Goal: Information Seeking & Learning: Learn about a topic

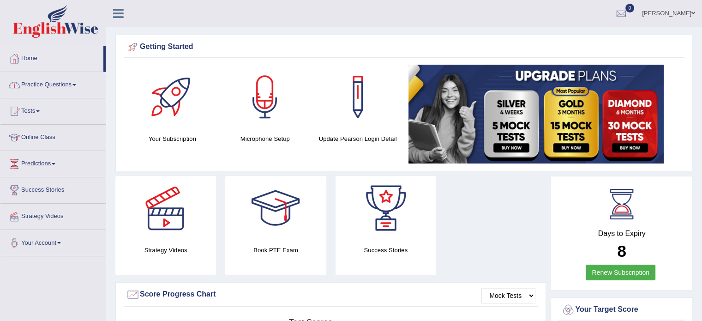
click at [27, 83] on link "Practice Questions" at bounding box center [52, 83] width 105 height 23
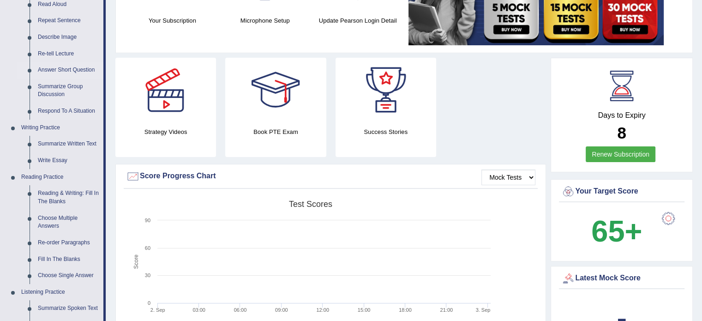
scroll to position [115, 0]
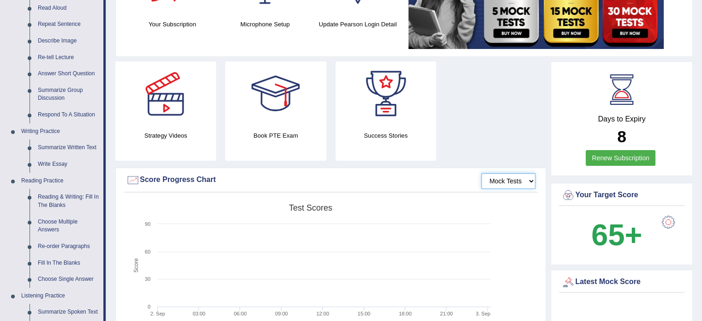
click at [509, 180] on select "Mock Tests" at bounding box center [509, 181] width 54 height 16
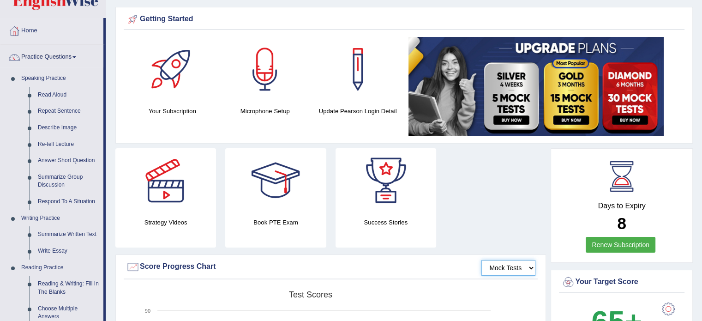
scroll to position [22, 0]
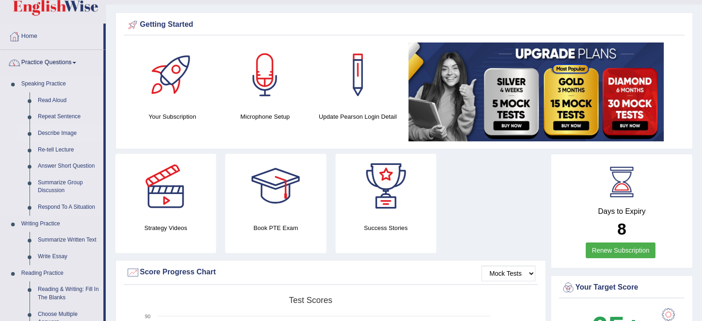
click at [55, 132] on link "Describe Image" at bounding box center [69, 133] width 70 height 17
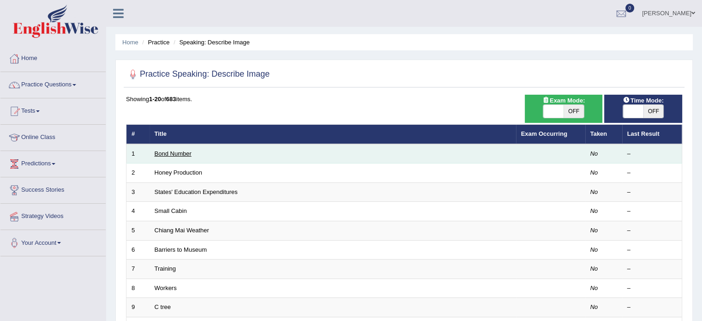
click at [188, 154] on link "Bond Number" at bounding box center [173, 153] width 37 height 7
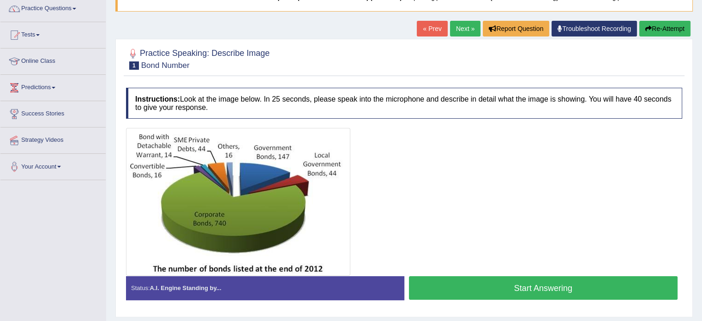
scroll to position [92, 0]
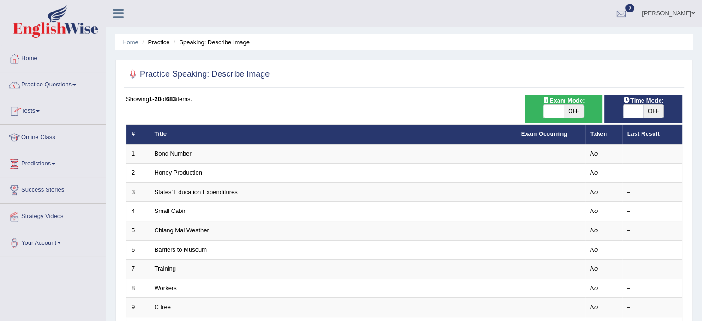
click at [44, 90] on link "Practice Questions" at bounding box center [52, 83] width 105 height 23
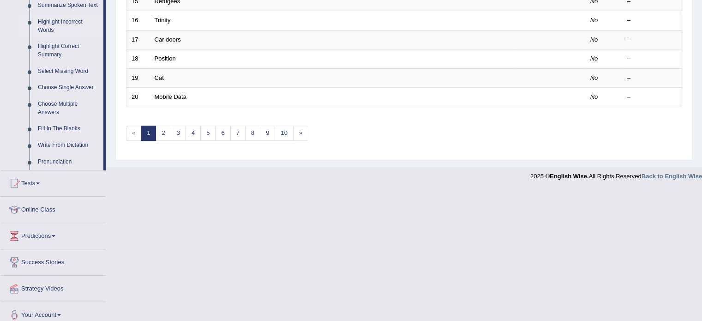
scroll to position [428, 0]
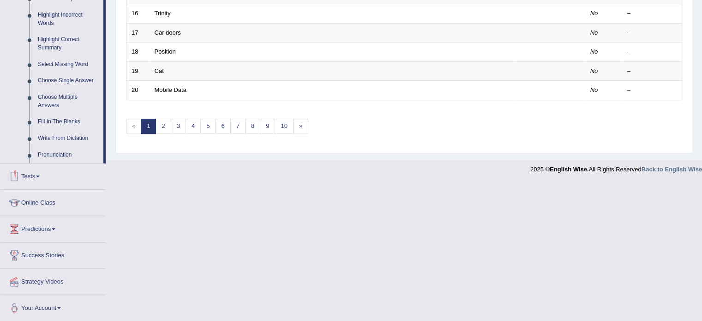
click at [30, 177] on link "Tests" at bounding box center [52, 174] width 105 height 23
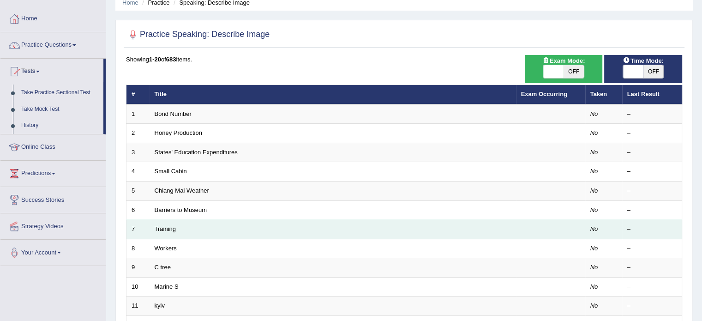
scroll to position [18, 0]
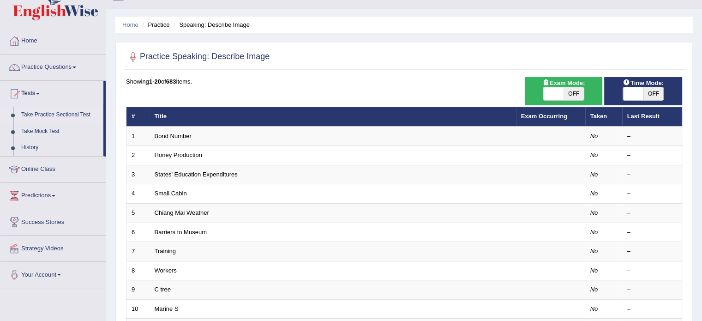
click at [55, 114] on link "Take Practice Sectional Test" at bounding box center [60, 115] width 86 height 17
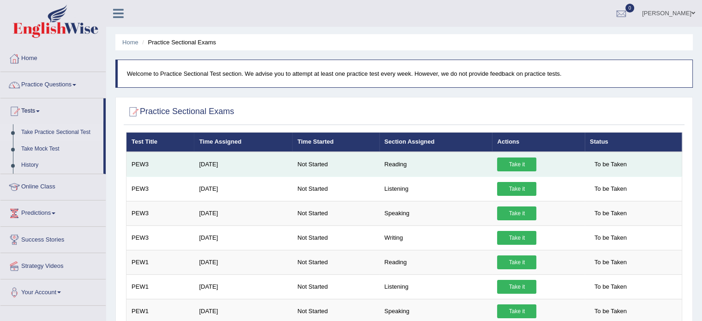
click at [517, 160] on link "Take it" at bounding box center [516, 164] width 39 height 14
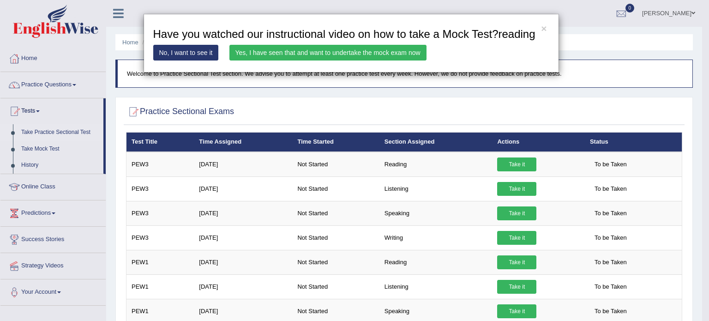
click at [332, 88] on div "× Have you watched our instructional video on how to take a Mock Test?reading N…" at bounding box center [354, 160] width 709 height 321
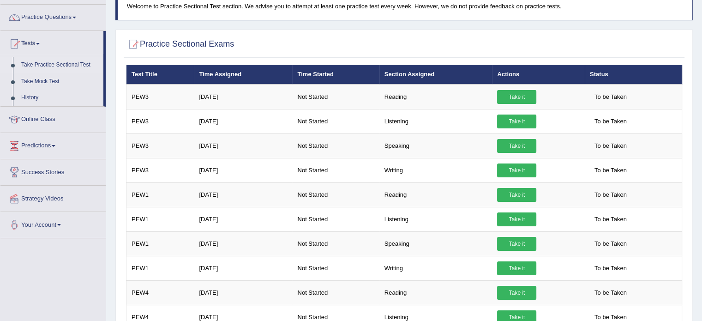
scroll to position [46, 0]
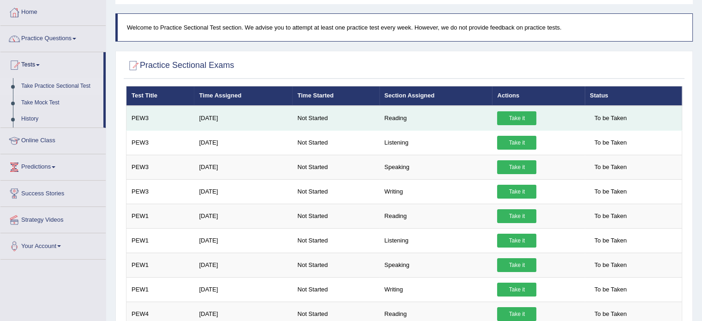
click at [517, 116] on link "Take it" at bounding box center [516, 118] width 39 height 14
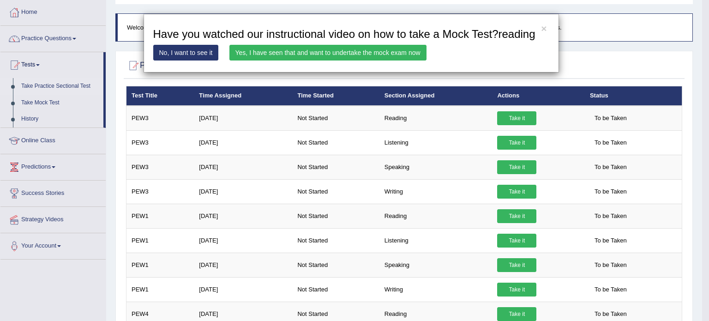
click at [202, 55] on link "No, I want to see it" at bounding box center [186, 53] width 66 height 16
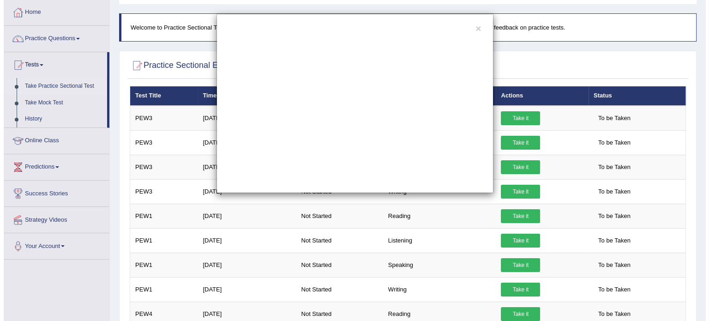
scroll to position [0, 0]
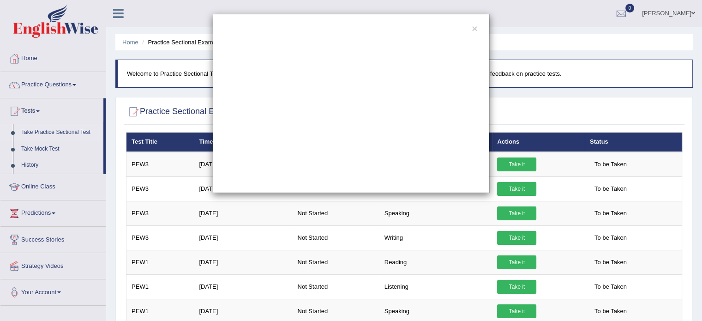
click at [471, 27] on div "×" at bounding box center [351, 103] width 277 height 179
click at [474, 28] on button "×" at bounding box center [475, 29] width 6 height 10
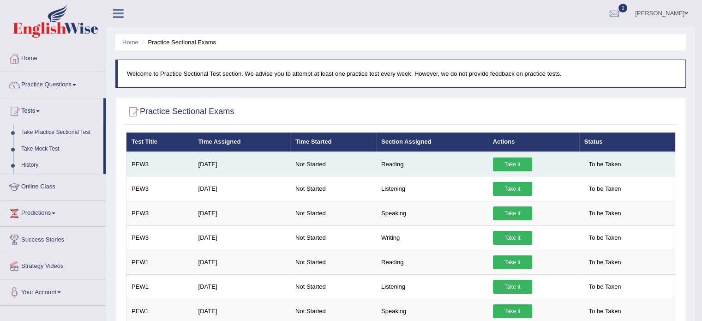
click at [524, 165] on link "Take it" at bounding box center [512, 164] width 39 height 14
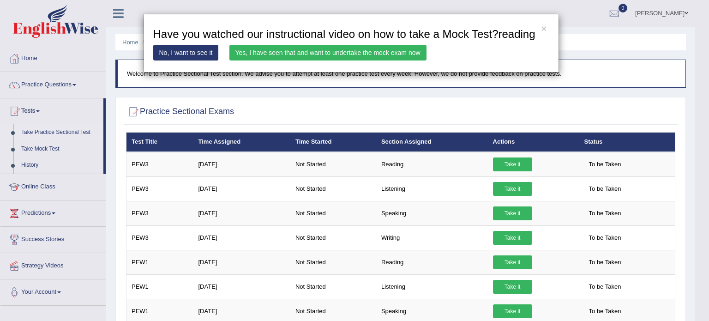
click at [361, 54] on link "Yes, I have seen that and want to undertake the mock exam now" at bounding box center [327, 53] width 197 height 16
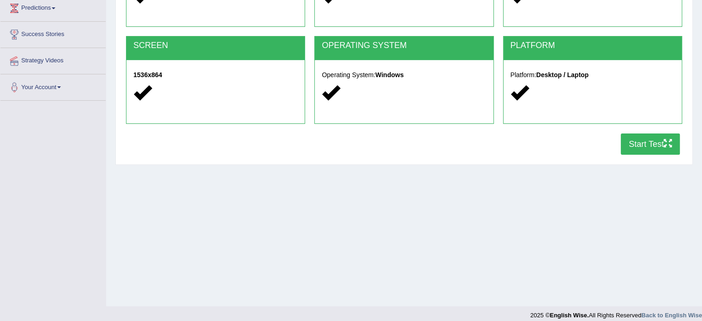
scroll to position [164, 0]
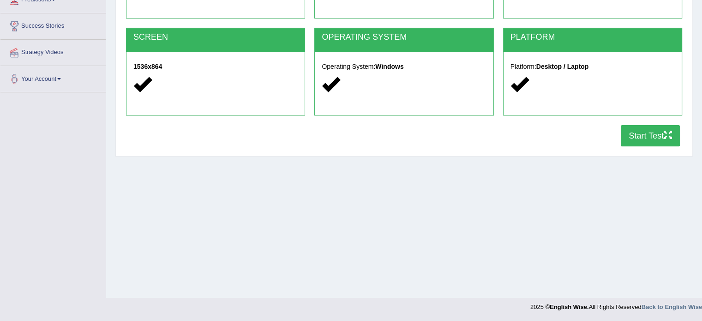
click at [655, 131] on button "Start Test" at bounding box center [650, 135] width 59 height 21
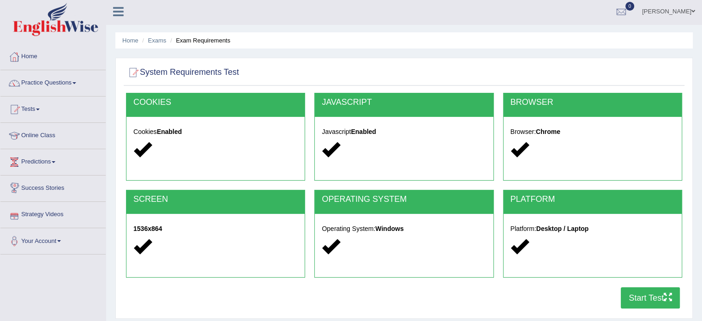
scroll to position [0, 0]
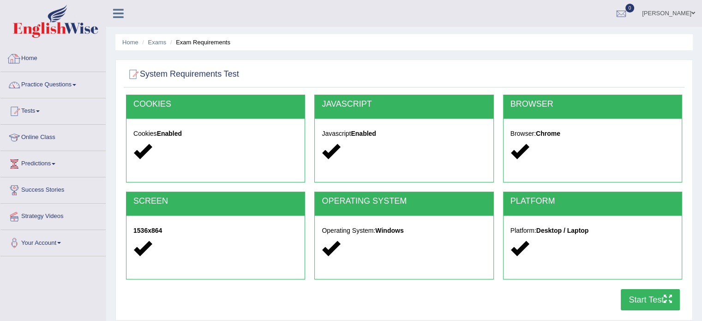
click at [27, 57] on link "Home" at bounding box center [52, 57] width 105 height 23
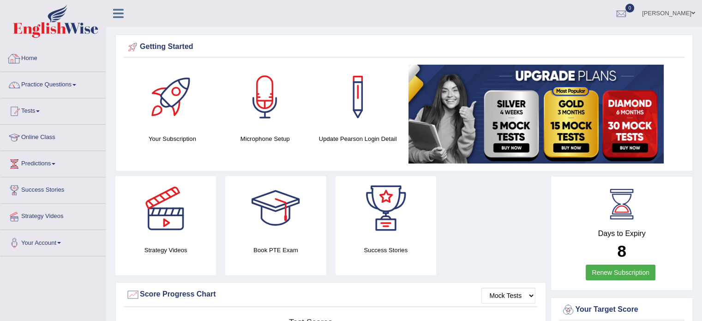
click at [33, 55] on link "Home" at bounding box center [52, 57] width 105 height 23
click at [26, 82] on link "Practice Questions" at bounding box center [52, 83] width 105 height 23
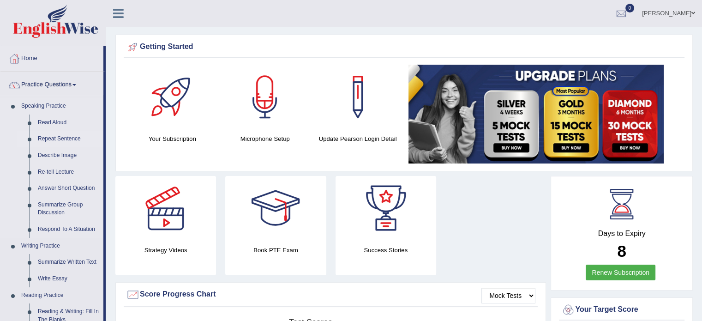
click at [48, 138] on link "Repeat Sentence" at bounding box center [69, 139] width 70 height 17
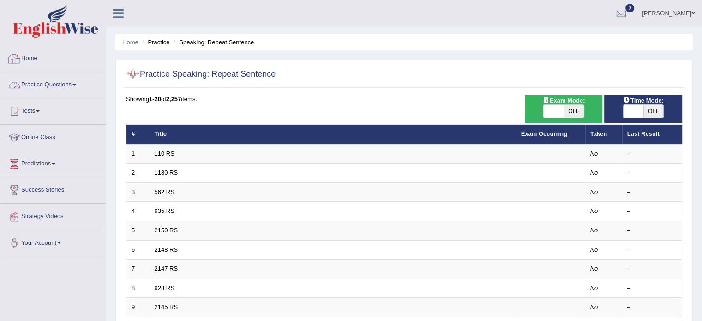
click at [55, 81] on link "Practice Questions" at bounding box center [52, 83] width 105 height 23
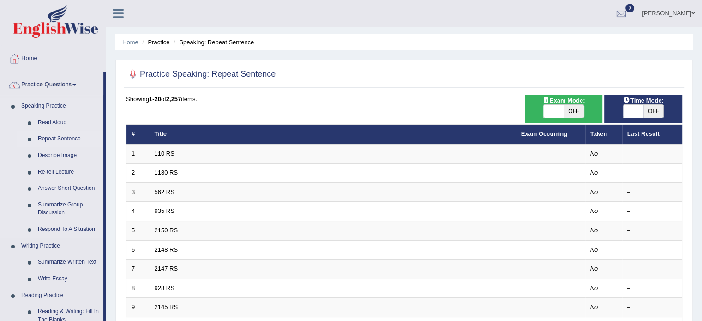
click at [64, 135] on link "Repeat Sentence" at bounding box center [69, 139] width 70 height 17
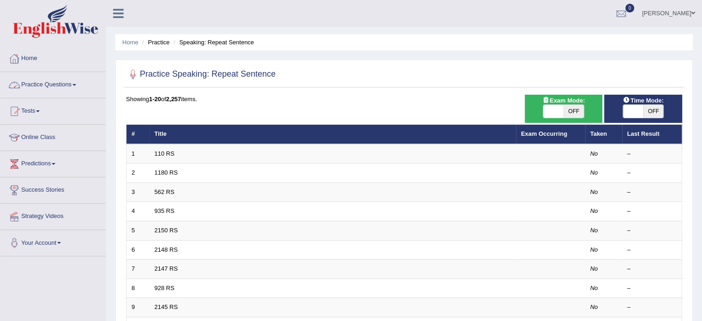
click at [24, 58] on link "Home" at bounding box center [52, 57] width 105 height 23
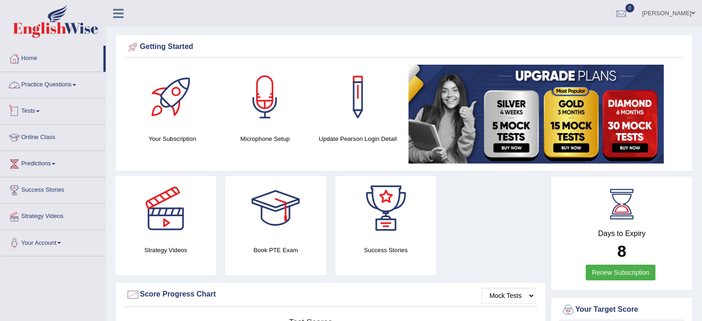
click at [21, 112] on div at bounding box center [14, 111] width 14 height 14
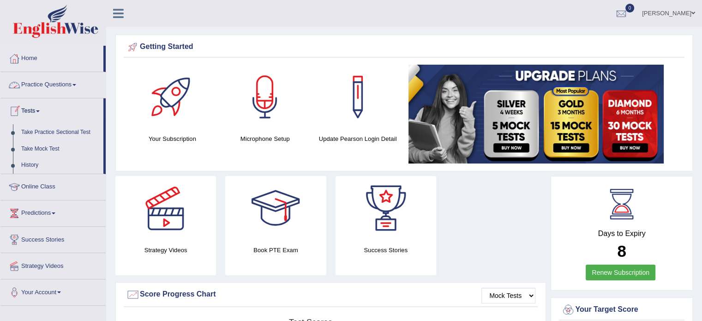
click at [33, 84] on link "Practice Questions" at bounding box center [52, 83] width 105 height 23
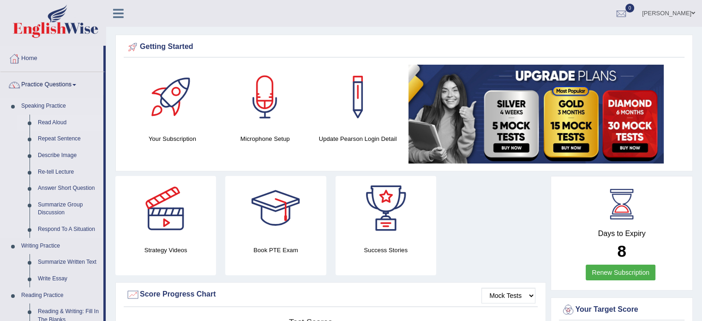
click at [39, 121] on link "Read Aloud" at bounding box center [69, 123] width 70 height 17
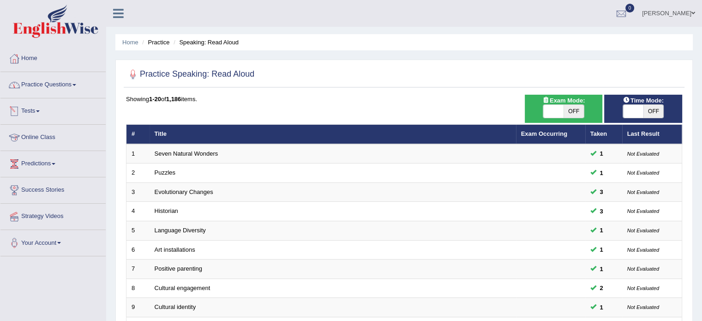
click at [36, 87] on link "Practice Questions" at bounding box center [52, 83] width 105 height 23
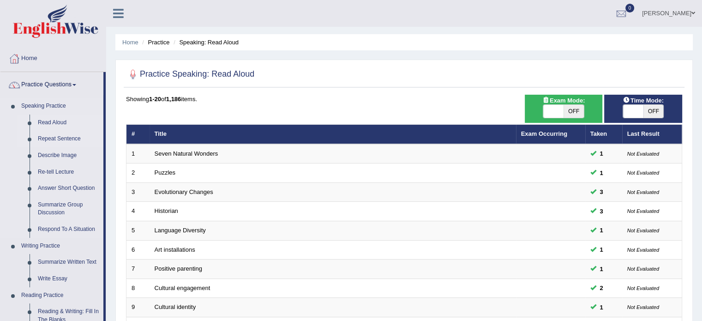
click at [41, 138] on link "Repeat Sentence" at bounding box center [69, 139] width 70 height 17
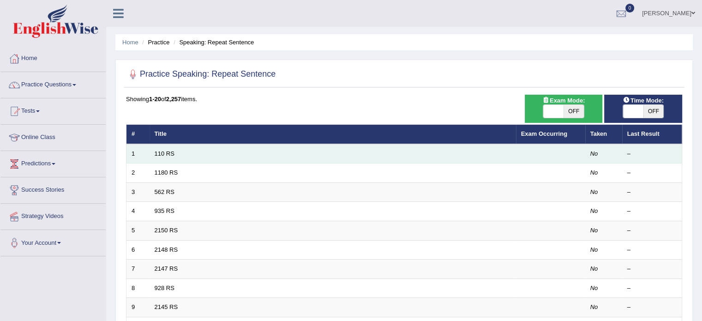
click at [160, 158] on td "110 RS" at bounding box center [333, 153] width 367 height 19
click at [161, 152] on link "110 RS" at bounding box center [165, 153] width 20 height 7
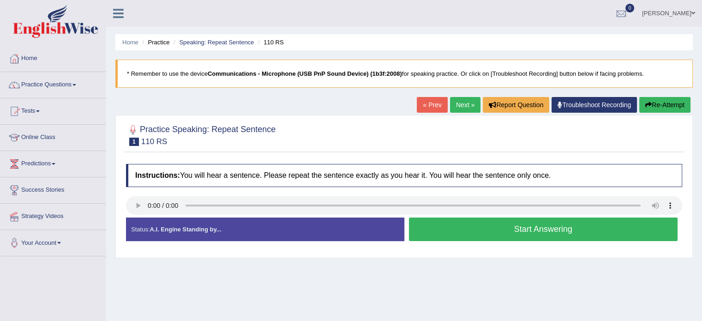
click at [470, 231] on button "Start Answering" at bounding box center [543, 229] width 269 height 24
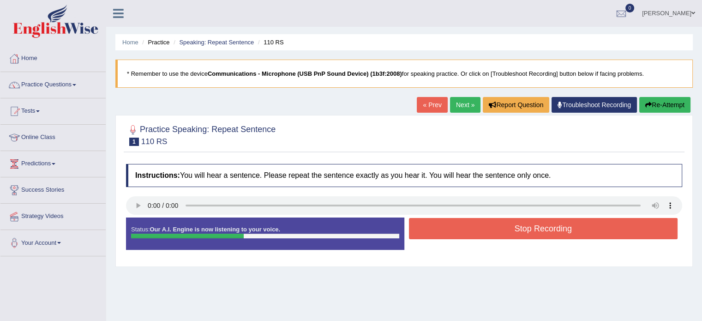
click at [470, 231] on button "Stop Recording" at bounding box center [543, 228] width 269 height 21
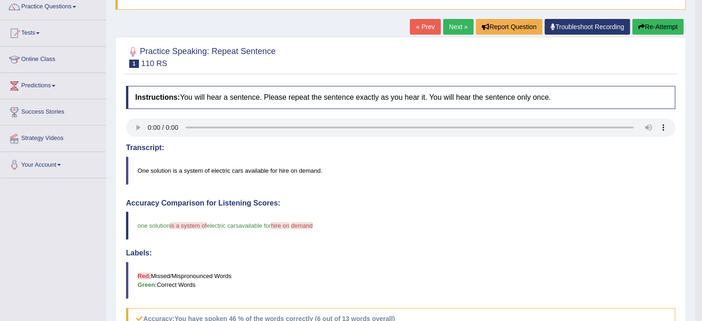
scroll to position [71, 0]
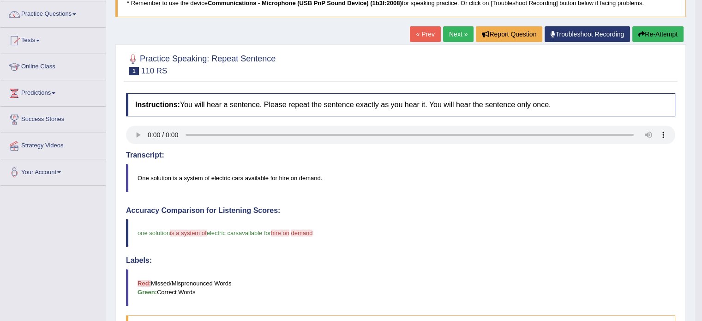
click at [457, 37] on link "Next »" at bounding box center [458, 34] width 30 height 16
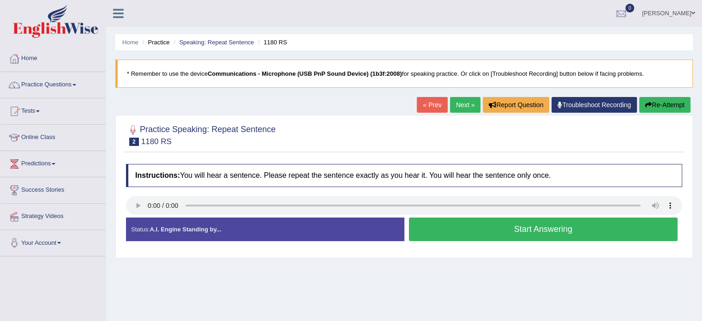
click at [489, 229] on button "Start Answering" at bounding box center [543, 229] width 269 height 24
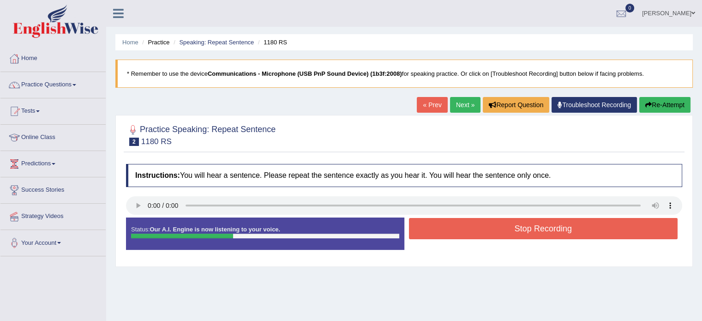
click at [489, 229] on button "Stop Recording" at bounding box center [543, 228] width 269 height 21
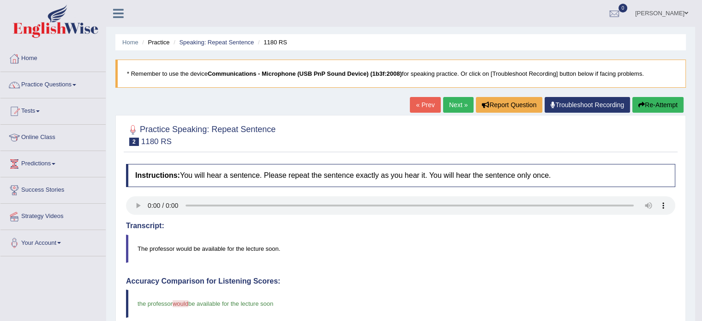
click at [444, 107] on link "Next »" at bounding box center [458, 105] width 30 height 16
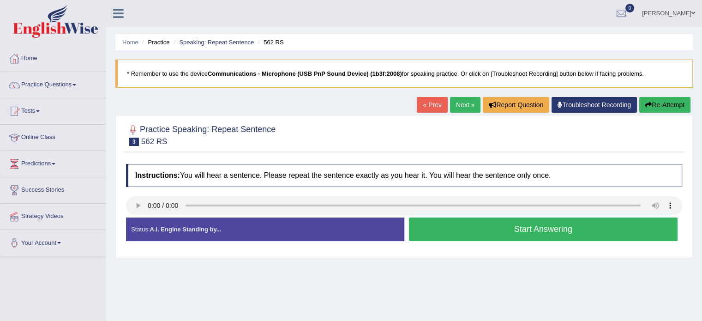
click at [477, 233] on button "Start Answering" at bounding box center [543, 229] width 269 height 24
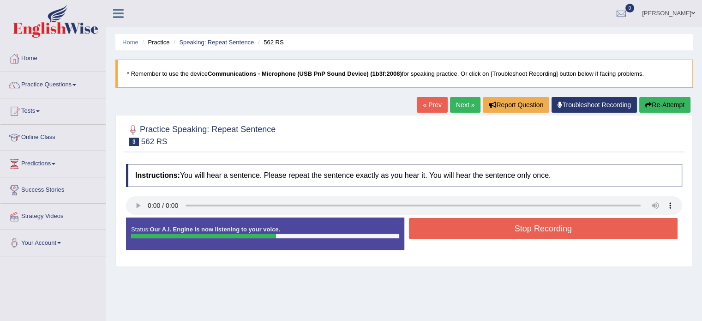
click at [477, 233] on button "Stop Recording" at bounding box center [543, 228] width 269 height 21
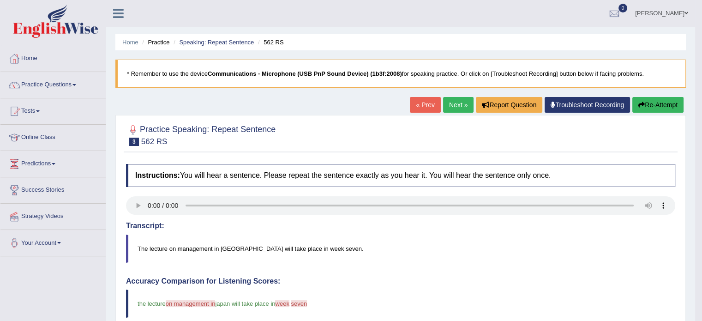
click at [648, 109] on button "Re-Attempt" at bounding box center [658, 105] width 51 height 16
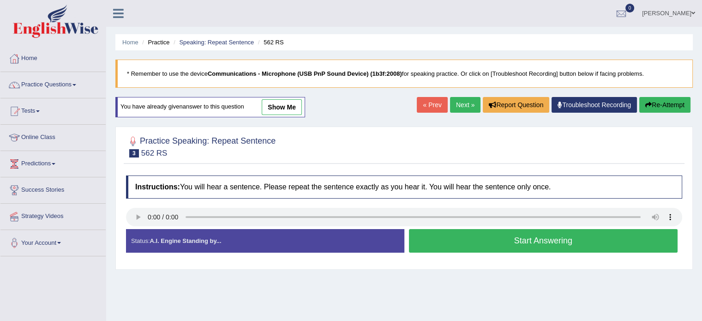
click at [548, 238] on button "Start Answering" at bounding box center [543, 241] width 269 height 24
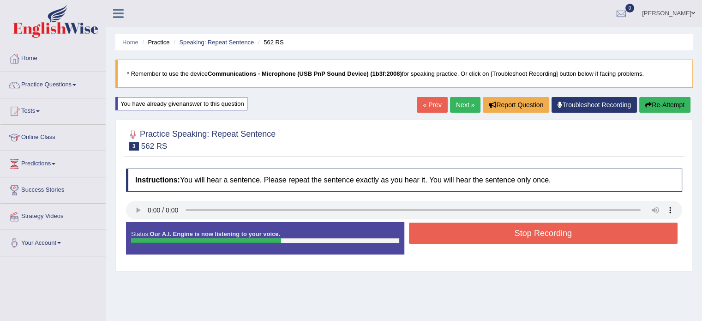
click at [547, 238] on button "Stop Recording" at bounding box center [543, 233] width 269 height 21
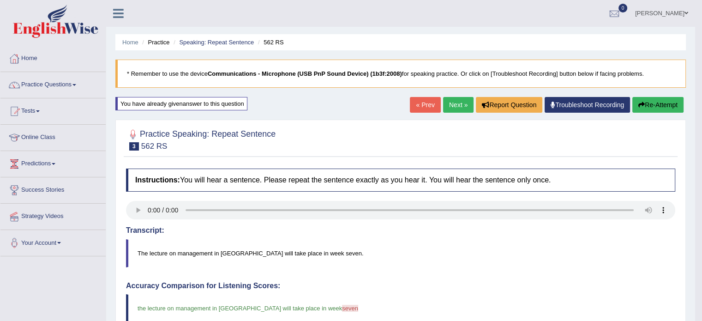
click at [461, 106] on link "Next »" at bounding box center [458, 105] width 30 height 16
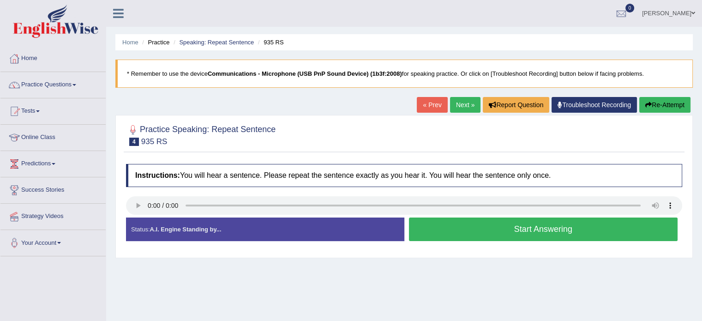
click at [432, 229] on button "Start Answering" at bounding box center [543, 229] width 269 height 24
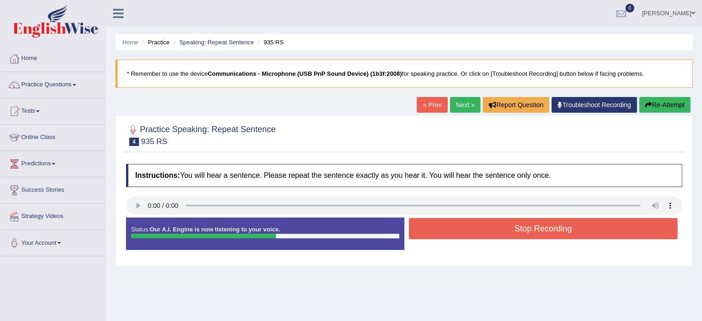
click at [432, 229] on button "Stop Recording" at bounding box center [543, 228] width 269 height 21
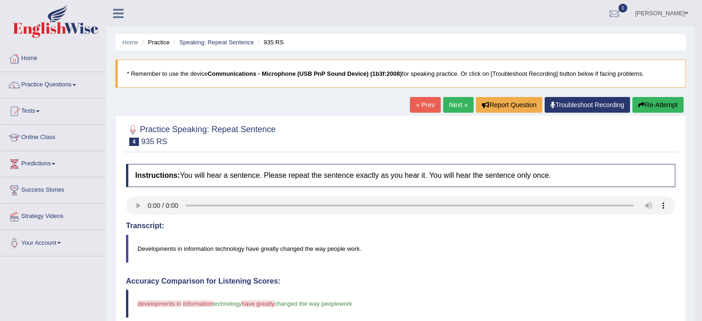
click at [639, 105] on icon "button" at bounding box center [642, 105] width 6 height 6
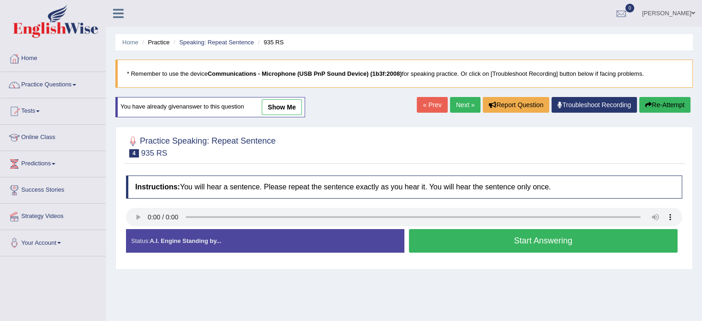
click at [459, 236] on button "Start Answering" at bounding box center [543, 241] width 269 height 24
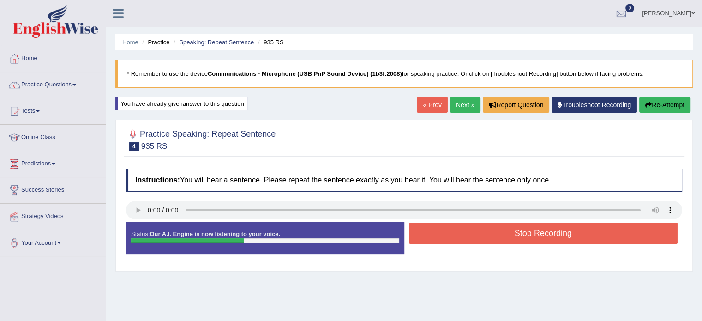
click at [459, 236] on button "Stop Recording" at bounding box center [543, 233] width 269 height 21
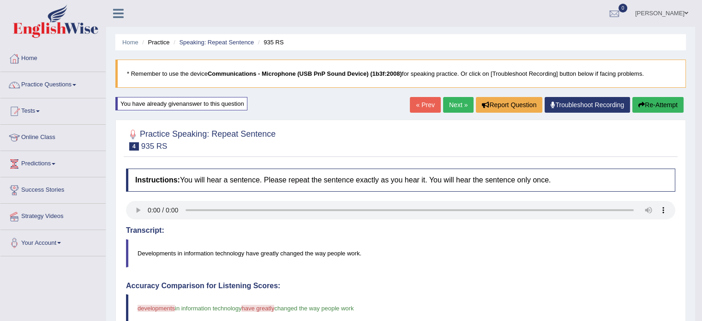
click at [462, 108] on link "Next »" at bounding box center [458, 105] width 30 height 16
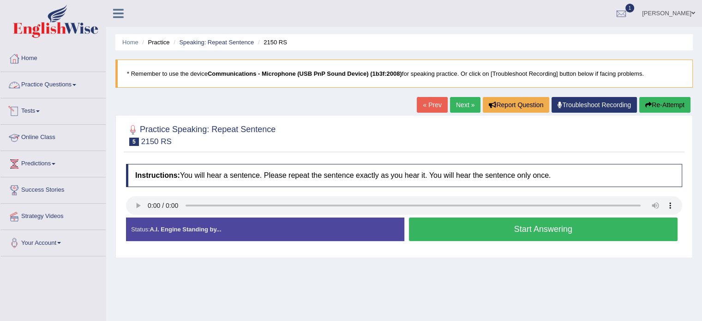
click at [33, 85] on link "Practice Questions" at bounding box center [52, 83] width 105 height 23
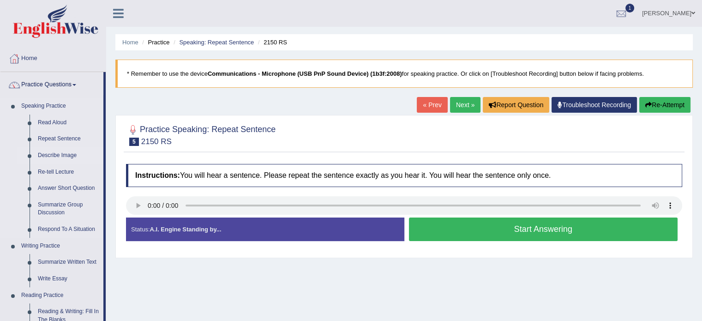
click at [55, 157] on link "Describe Image" at bounding box center [69, 155] width 70 height 17
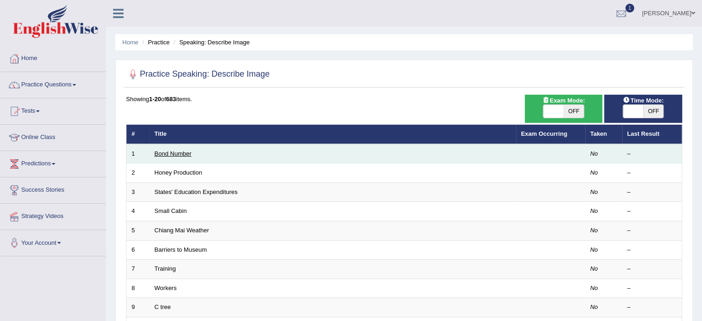
click at [172, 155] on link "Bond Number" at bounding box center [173, 153] width 37 height 7
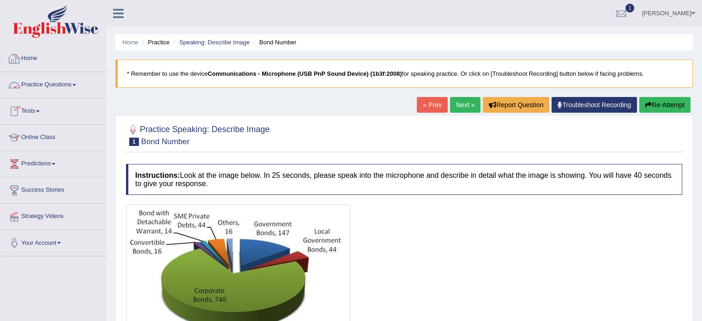
click at [30, 81] on link "Practice Questions" at bounding box center [52, 83] width 105 height 23
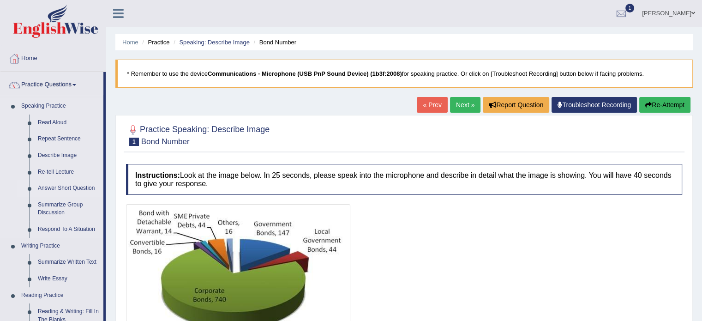
click at [52, 189] on link "Answer Short Question" at bounding box center [69, 188] width 70 height 17
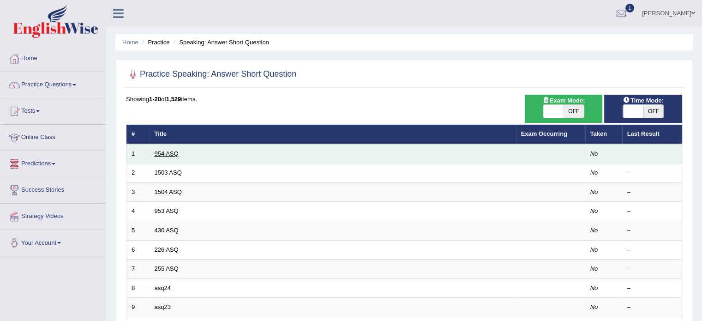
click at [163, 156] on link "954 ASQ" at bounding box center [167, 153] width 24 height 7
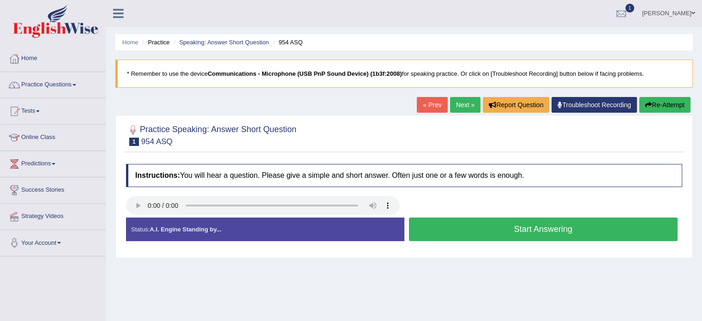
click at [454, 231] on button "Start Answering" at bounding box center [543, 229] width 269 height 24
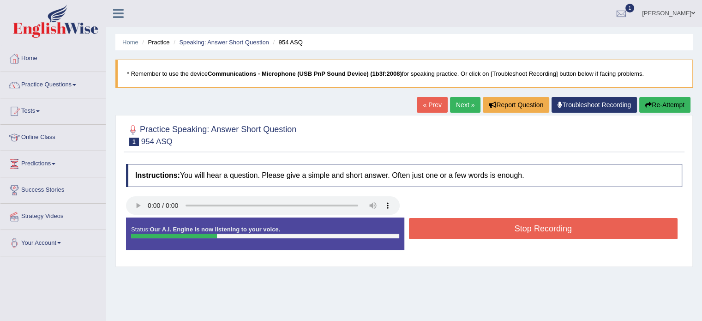
click at [454, 231] on button "Stop Recording" at bounding box center [543, 228] width 269 height 21
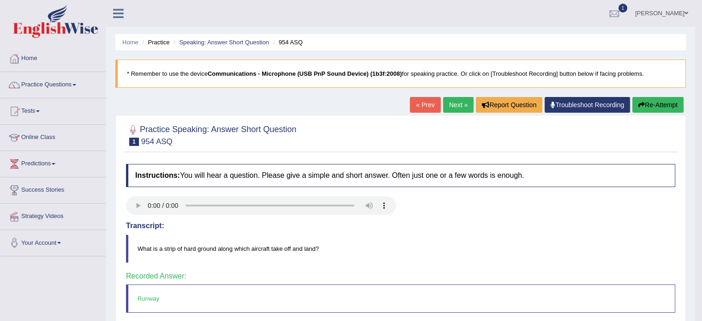
click at [453, 108] on link "Next »" at bounding box center [458, 105] width 30 height 16
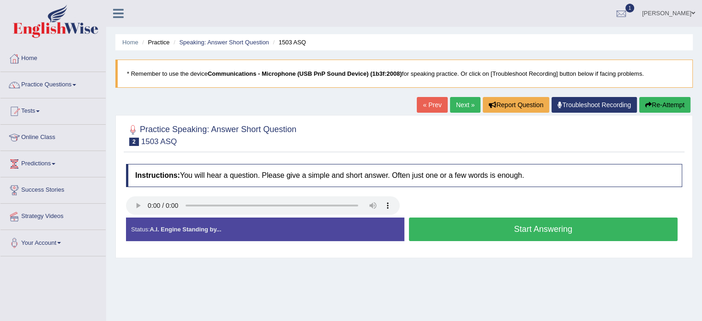
click at [502, 225] on button "Start Answering" at bounding box center [543, 229] width 269 height 24
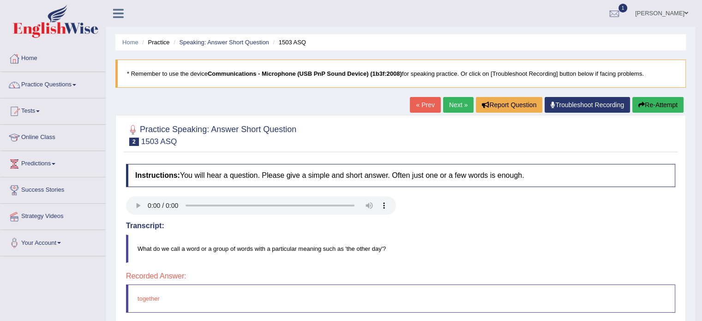
click at [462, 107] on link "Next »" at bounding box center [458, 105] width 30 height 16
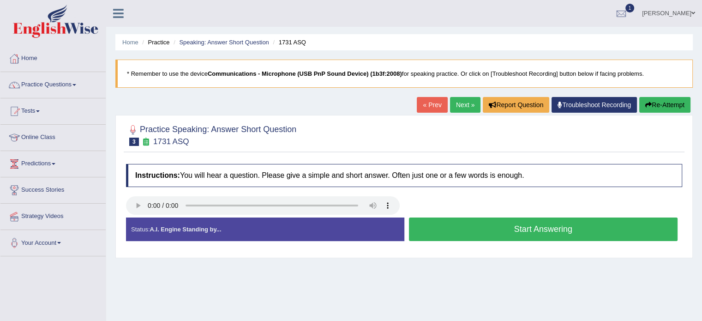
click at [443, 225] on button "Start Answering" at bounding box center [543, 229] width 269 height 24
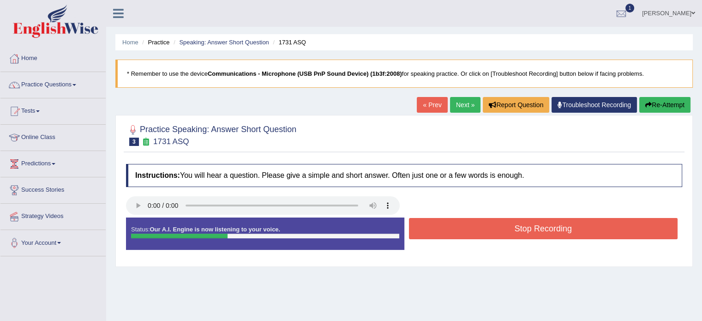
click at [443, 225] on button "Stop Recording" at bounding box center [543, 228] width 269 height 21
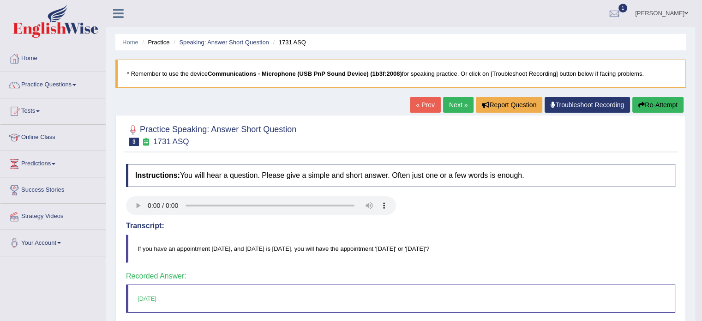
click at [443, 102] on link "Next »" at bounding box center [458, 105] width 30 height 16
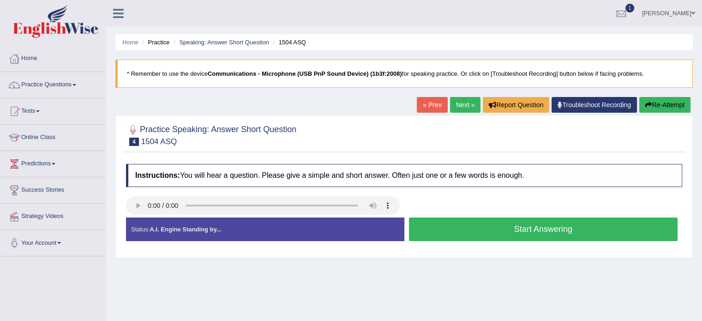
click at [502, 231] on button "Start Answering" at bounding box center [543, 229] width 269 height 24
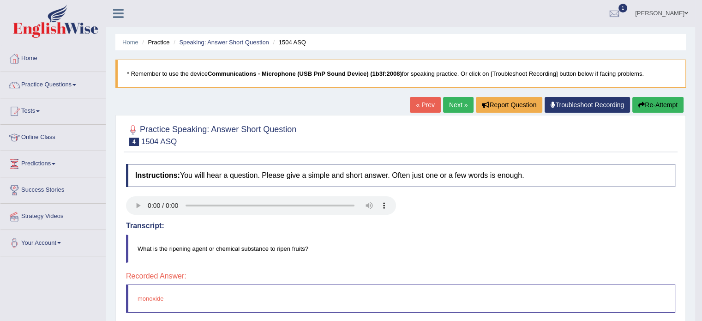
click at [444, 102] on link "Next »" at bounding box center [458, 105] width 30 height 16
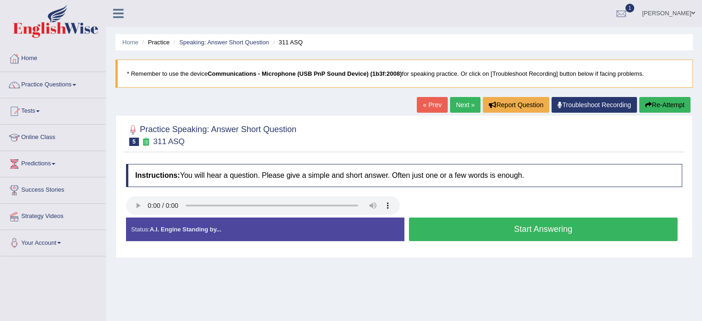
click at [500, 232] on button "Start Answering" at bounding box center [543, 229] width 269 height 24
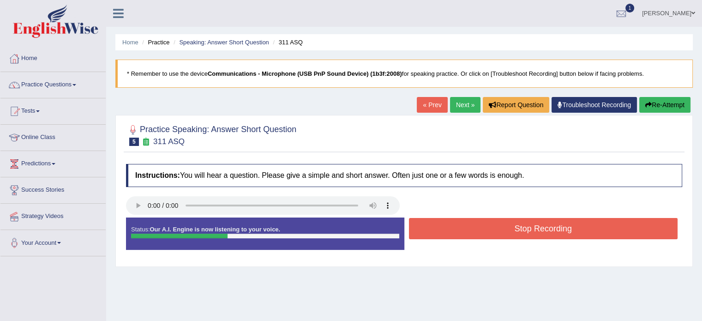
click at [500, 232] on button "Stop Recording" at bounding box center [543, 228] width 269 height 21
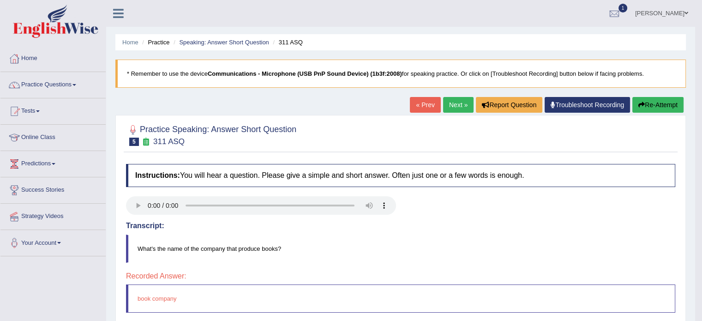
click at [456, 100] on link "Next »" at bounding box center [458, 105] width 30 height 16
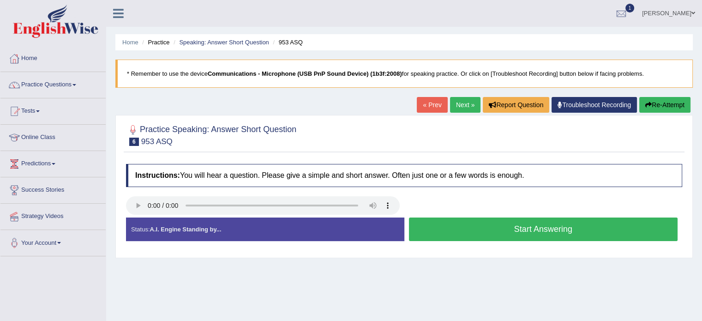
click at [546, 232] on button "Start Answering" at bounding box center [543, 229] width 269 height 24
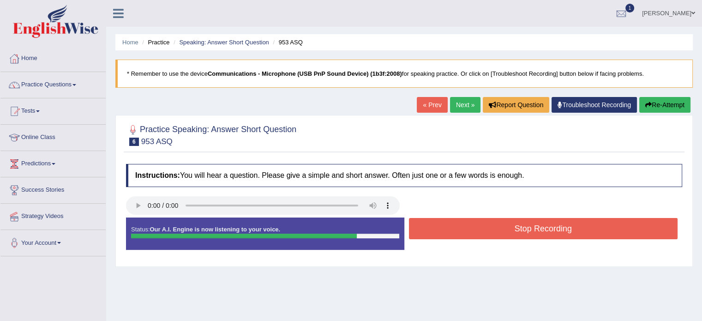
click at [455, 216] on div "Instructions: You will hear a question. Please give a simple and short answer. …" at bounding box center [404, 210] width 561 height 103
click at [454, 223] on button "Stop Recording" at bounding box center [543, 228] width 269 height 21
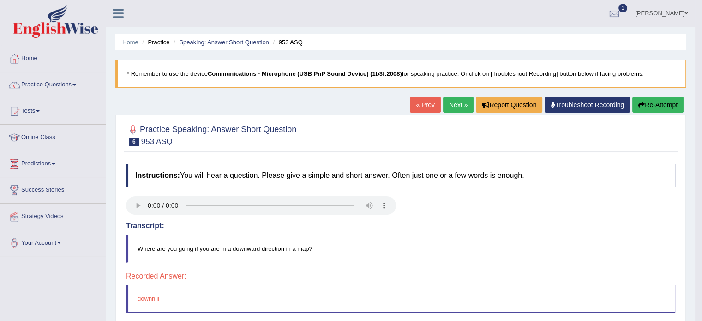
click at [458, 105] on link "Next »" at bounding box center [458, 105] width 30 height 16
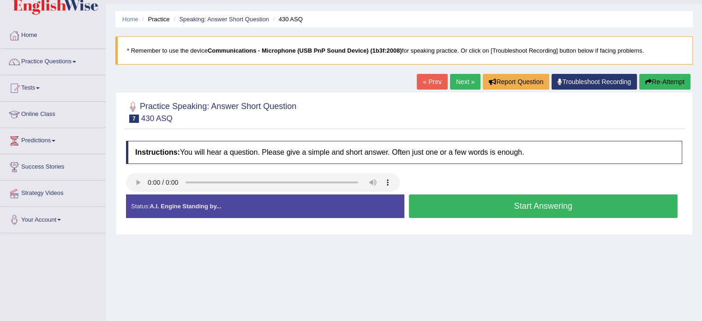
scroll to position [46, 0]
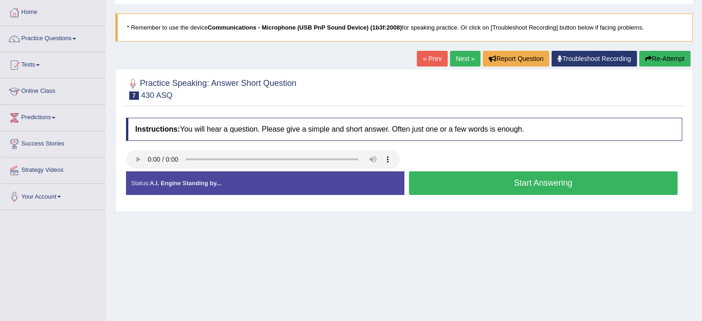
click at [473, 177] on button "Start Answering" at bounding box center [543, 183] width 269 height 24
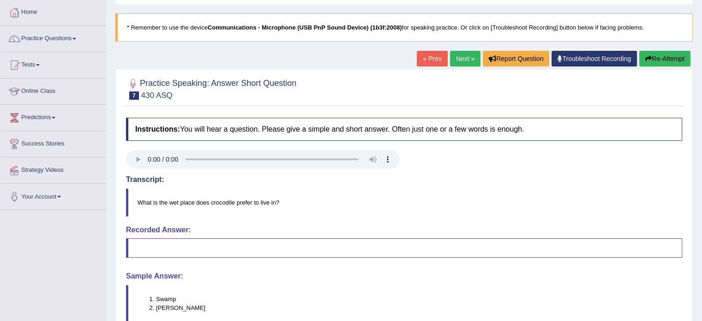
click at [453, 61] on link "Next »" at bounding box center [465, 59] width 30 height 16
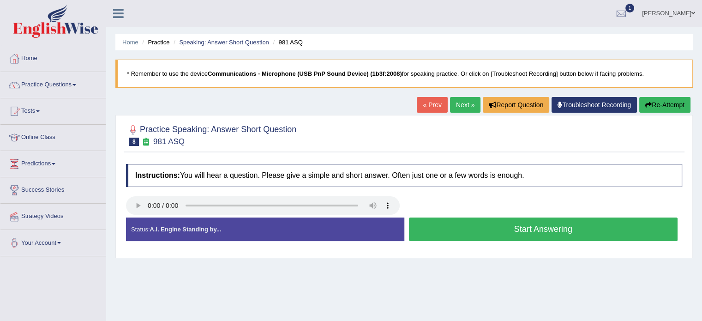
click at [445, 222] on button "Start Answering" at bounding box center [543, 229] width 269 height 24
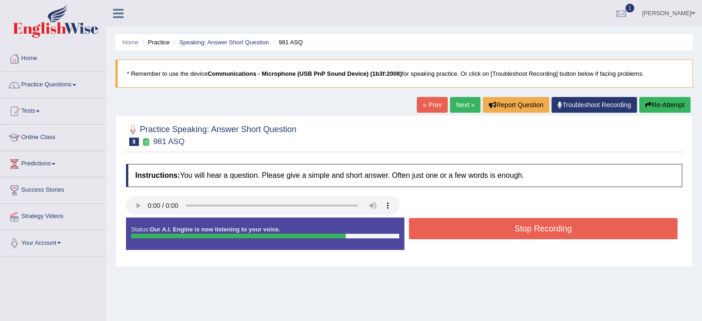
click at [558, 229] on button "Stop Recording" at bounding box center [543, 228] width 269 height 21
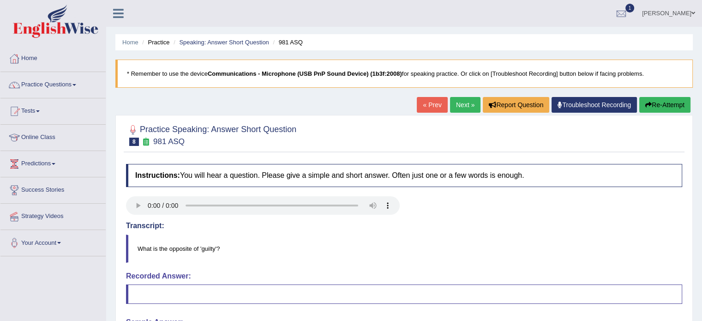
click at [462, 105] on link "Next »" at bounding box center [465, 105] width 30 height 16
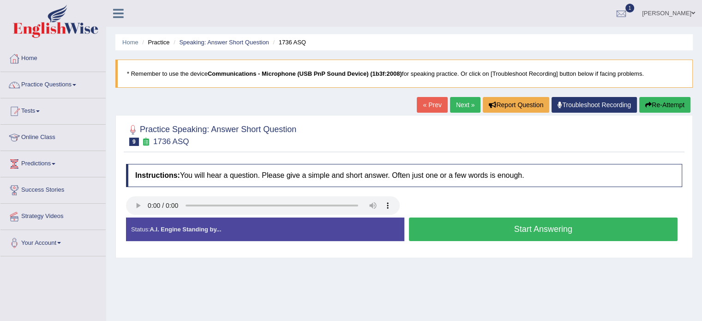
click at [449, 229] on button "Start Answering" at bounding box center [543, 229] width 269 height 24
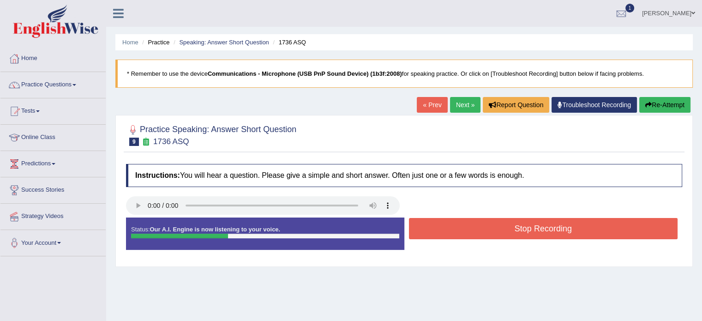
click at [451, 229] on button "Stop Recording" at bounding box center [543, 228] width 269 height 21
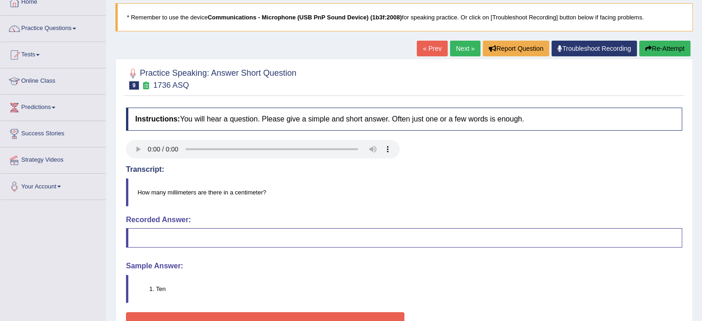
scroll to position [46, 0]
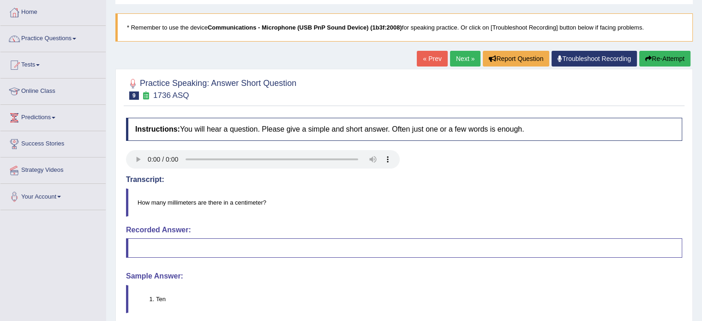
click at [454, 56] on link "Next »" at bounding box center [465, 59] width 30 height 16
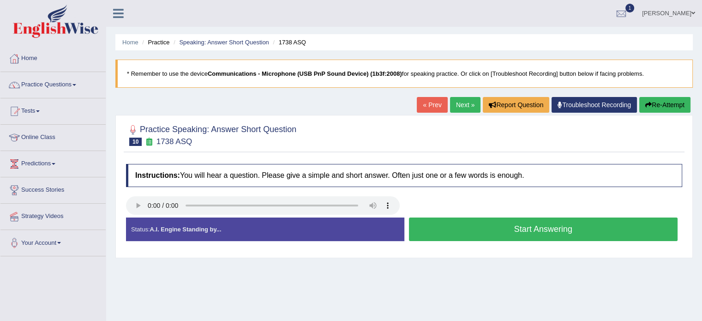
click at [440, 221] on button "Start Answering" at bounding box center [543, 229] width 269 height 24
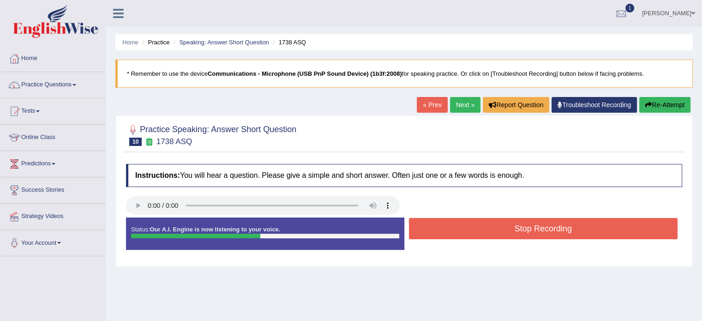
click at [440, 227] on button "Stop Recording" at bounding box center [543, 228] width 269 height 21
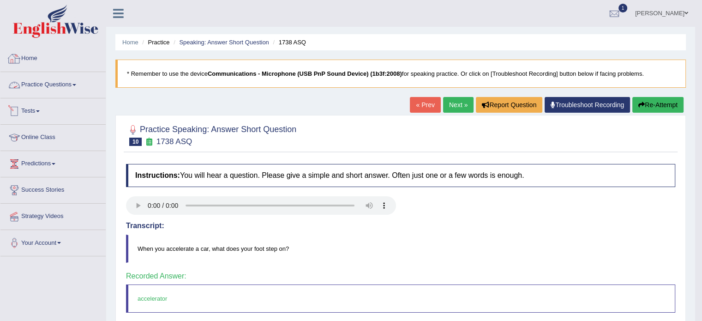
click at [42, 86] on link "Practice Questions" at bounding box center [52, 83] width 105 height 23
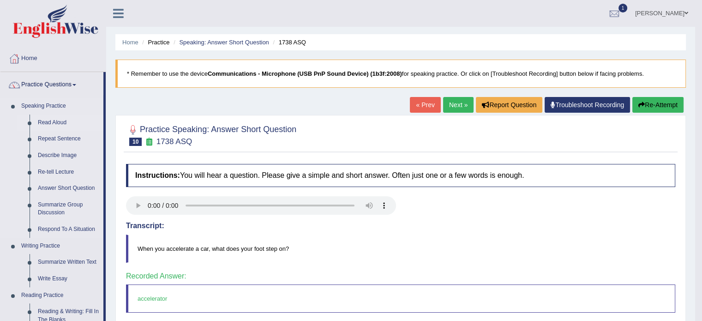
click at [53, 120] on link "Read Aloud" at bounding box center [69, 123] width 70 height 17
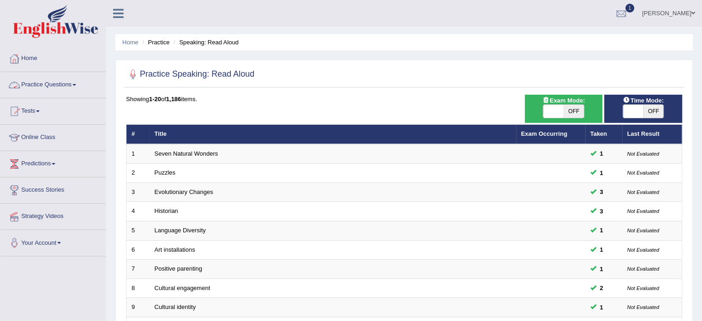
click at [28, 84] on link "Practice Questions" at bounding box center [52, 83] width 105 height 23
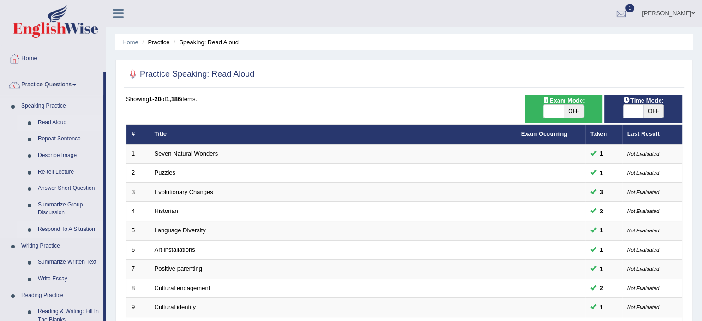
click at [60, 230] on link "Respond To A Situation" at bounding box center [69, 229] width 70 height 17
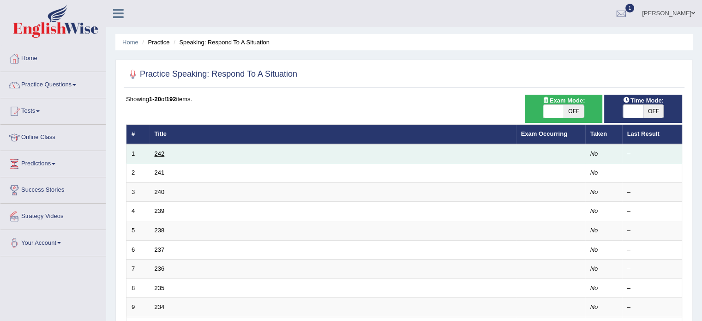
click at [162, 154] on link "242" at bounding box center [160, 153] width 10 height 7
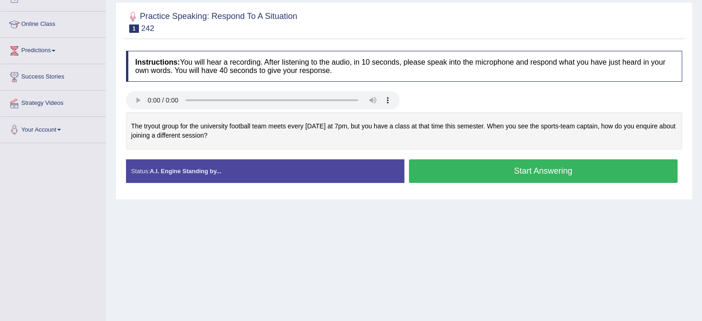
scroll to position [92, 0]
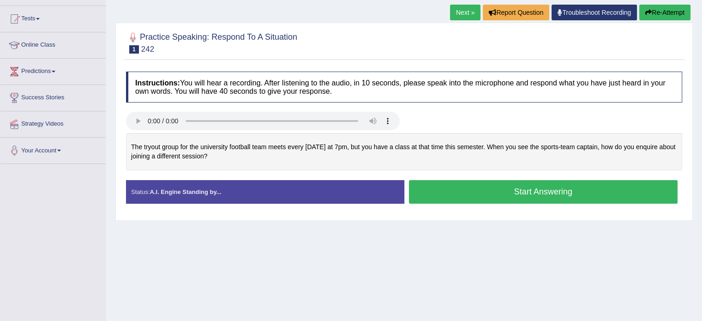
click at [528, 197] on button "Start Answering" at bounding box center [543, 192] width 269 height 24
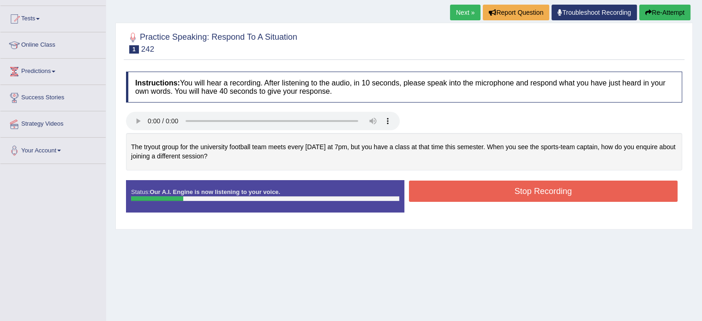
click at [453, 193] on button "Stop Recording" at bounding box center [543, 191] width 269 height 21
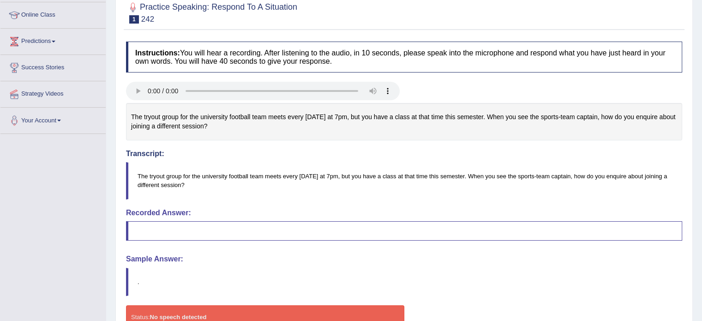
scroll to position [184, 0]
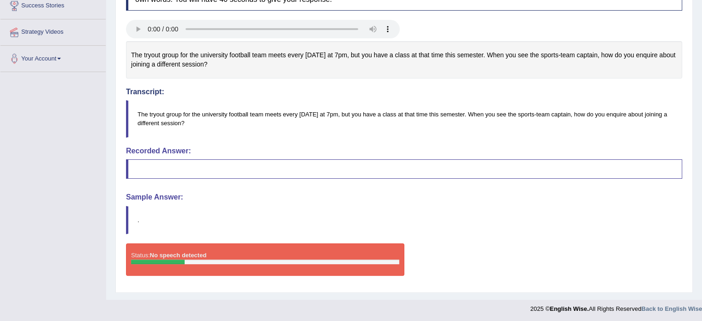
click at [145, 198] on h4 "Sample Answer:" at bounding box center [404, 197] width 556 height 8
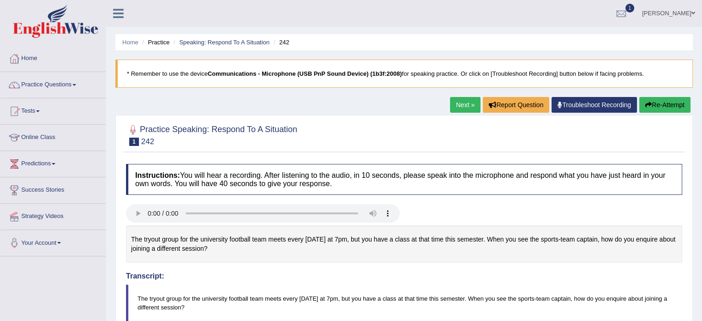
scroll to position [0, 0]
click at [452, 105] on link "Next »" at bounding box center [465, 105] width 30 height 16
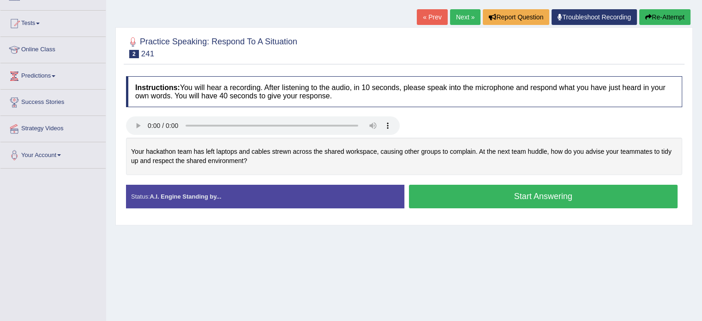
scroll to position [92, 0]
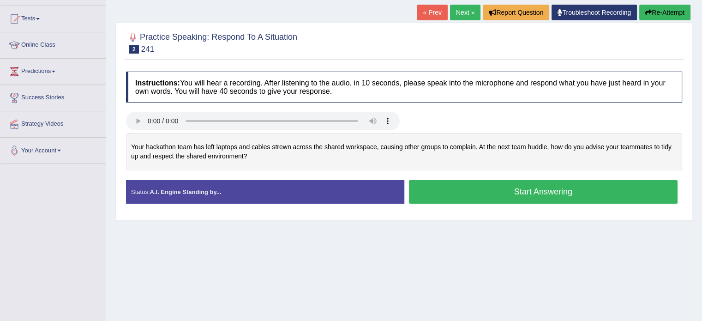
click at [454, 185] on button "Start Answering" at bounding box center [543, 192] width 269 height 24
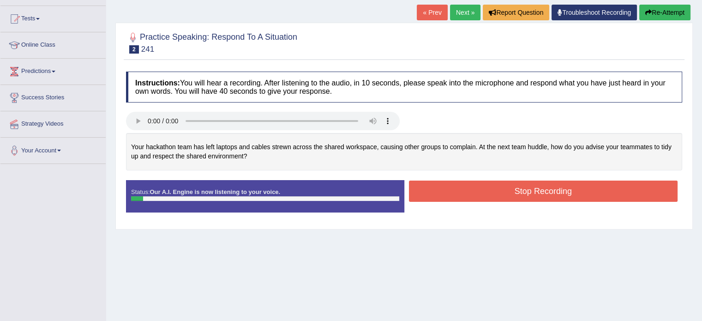
click at [484, 187] on button "Stop Recording" at bounding box center [543, 191] width 269 height 21
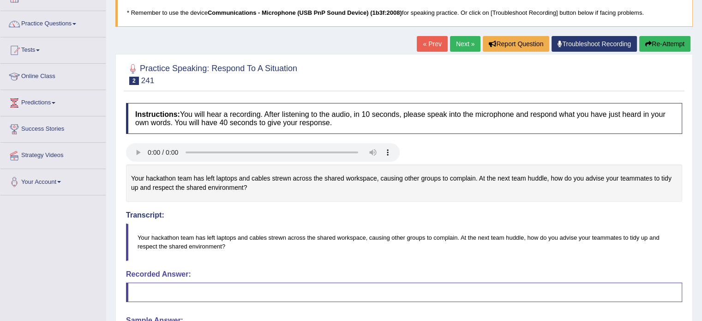
scroll to position [46, 0]
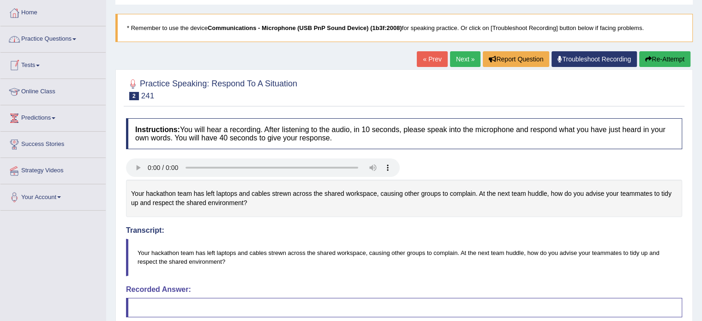
click at [424, 60] on link "« Prev" at bounding box center [432, 59] width 30 height 16
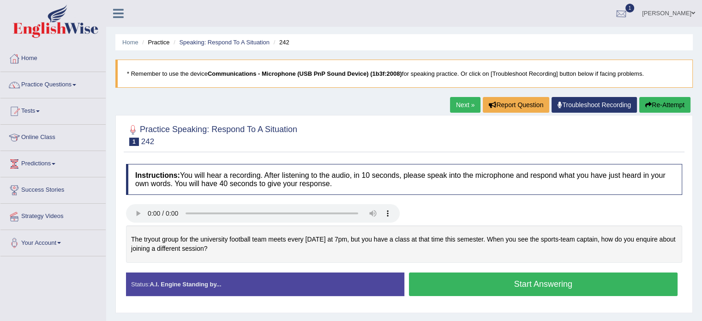
click at [628, 11] on div at bounding box center [622, 14] width 14 height 14
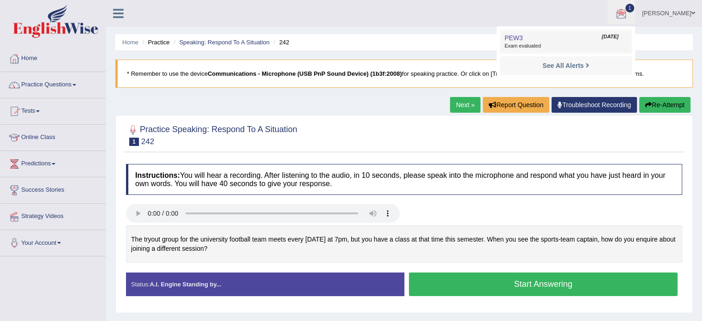
click at [609, 47] on span "Exam evaluated" at bounding box center [566, 45] width 123 height 7
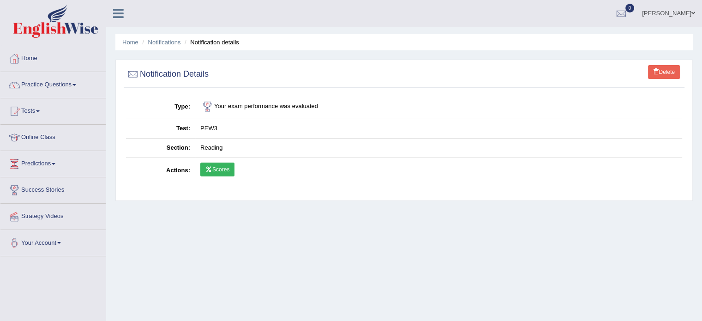
click at [221, 171] on link "Scores" at bounding box center [217, 170] width 34 height 14
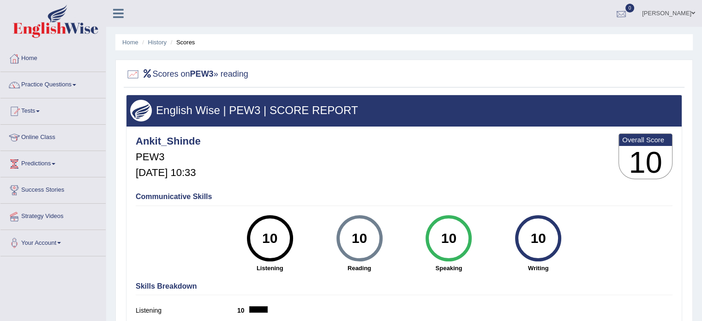
click at [628, 14] on div at bounding box center [622, 14] width 14 height 14
click at [628, 39] on div "See All Alerts" at bounding box center [566, 39] width 123 height 10
click at [228, 71] on h2 "Scores on PEW3 » reading" at bounding box center [187, 74] width 122 height 14
drag, startPoint x: 665, startPoint y: 143, endPoint x: 401, endPoint y: 147, distance: 264.6
click at [401, 147] on div "Ankit_Shinde PEW3 Sep 3, 2025, 10:33 Overall Score 10" at bounding box center [404, 158] width 542 height 55
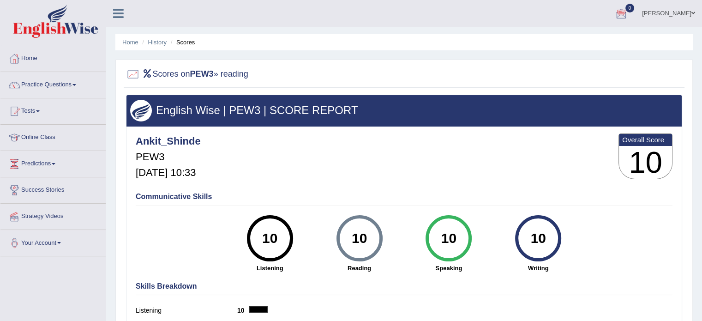
click at [48, 191] on link "Success Stories" at bounding box center [52, 188] width 105 height 23
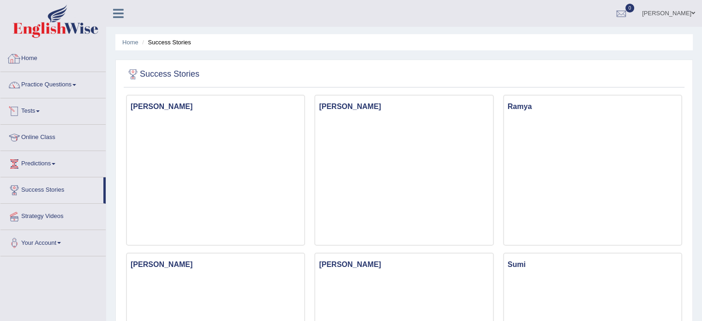
click at [15, 64] on div at bounding box center [14, 59] width 14 height 14
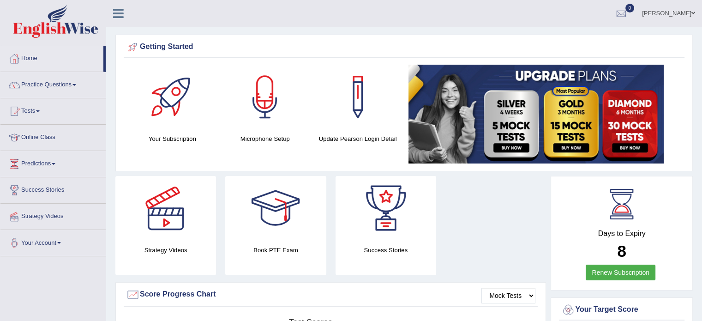
click at [47, 162] on link "Predictions" at bounding box center [52, 162] width 105 height 23
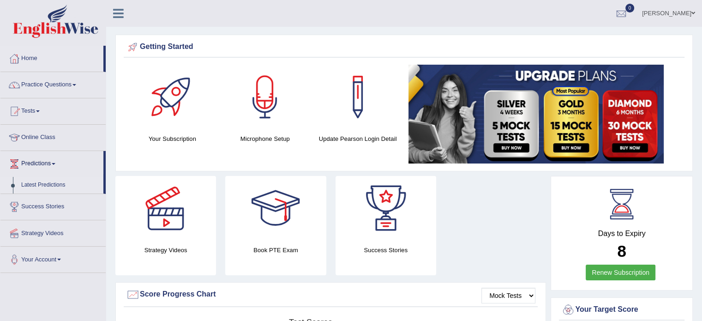
click at [47, 185] on link "Latest Predictions" at bounding box center [60, 185] width 86 height 17
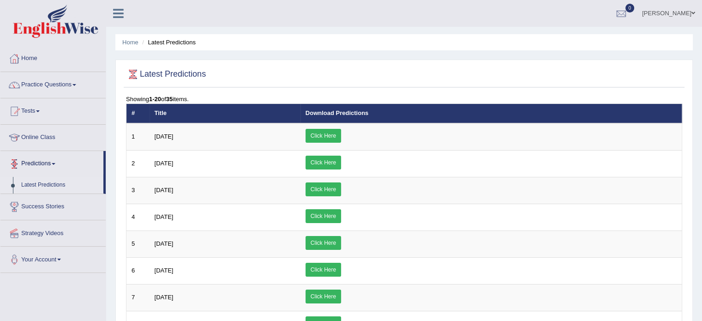
click at [26, 153] on link "Predictions" at bounding box center [51, 162] width 103 height 23
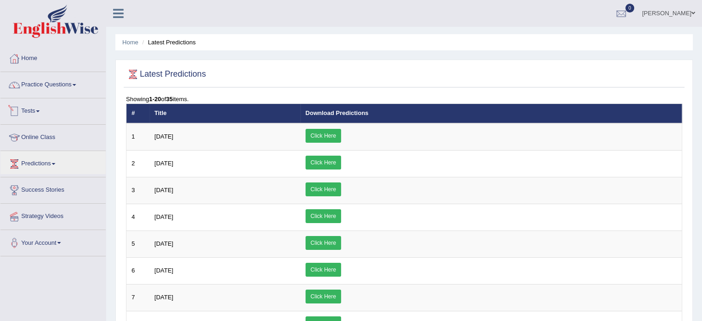
click at [31, 111] on link "Tests" at bounding box center [52, 109] width 105 height 23
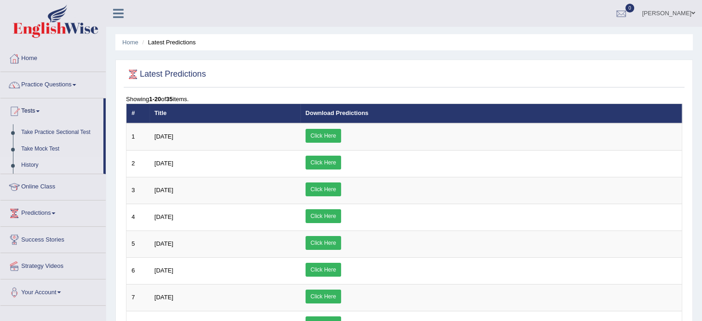
click at [34, 165] on link "History" at bounding box center [60, 165] width 86 height 17
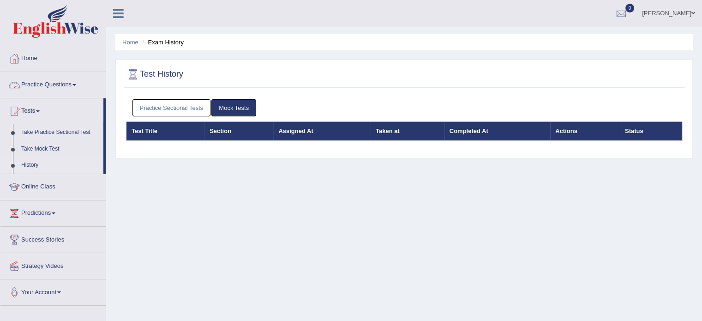
click at [240, 106] on link "Mock Tests" at bounding box center [233, 107] width 45 height 17
click at [184, 107] on link "Practice Sectional Tests" at bounding box center [172, 107] width 78 height 17
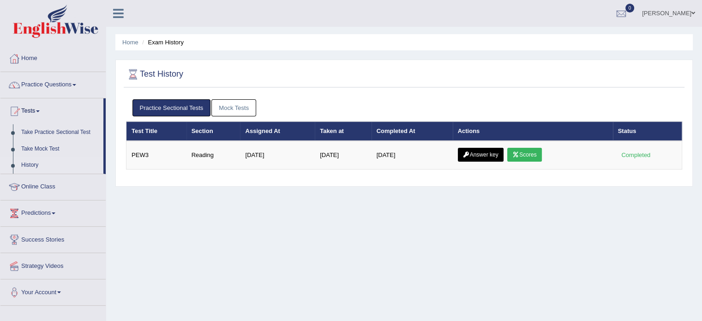
drag, startPoint x: 447, startPoint y: 142, endPoint x: 427, endPoint y: 169, distance: 34.4
click at [427, 169] on div "Practice Sectional Tests Mock Tests Test Title Section Assigned At Taken at Com…" at bounding box center [404, 138] width 561 height 87
click at [21, 63] on link "Home" at bounding box center [52, 57] width 105 height 23
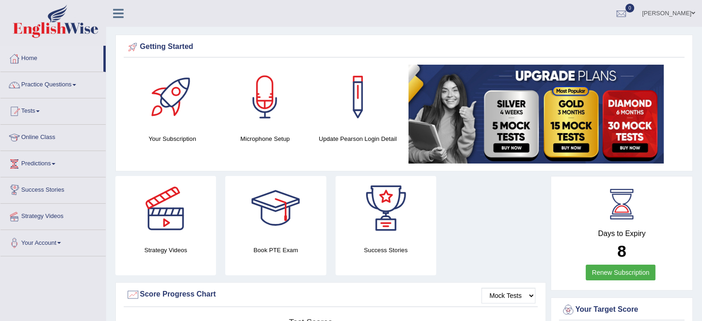
click at [635, 271] on link "Renew Subscription" at bounding box center [621, 273] width 70 height 16
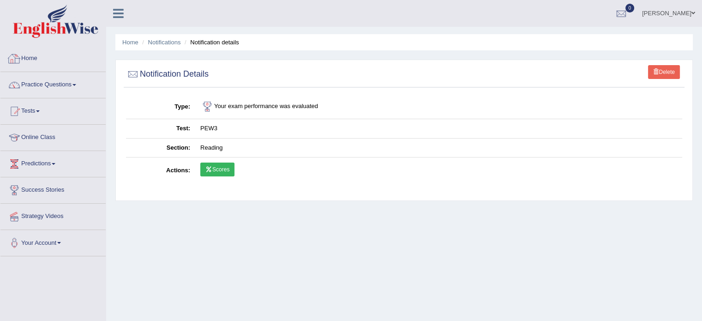
click at [33, 55] on link "Home" at bounding box center [52, 57] width 105 height 23
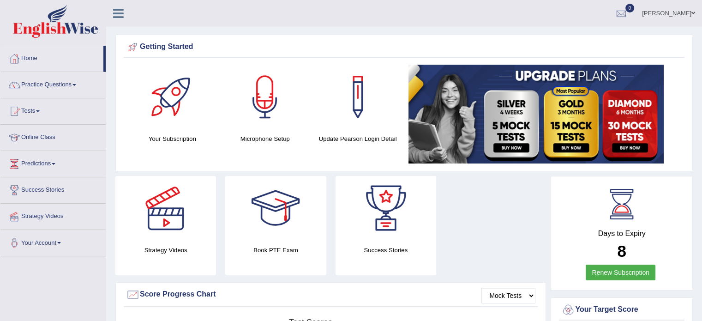
click at [279, 217] on div at bounding box center [275, 208] width 65 height 65
click at [37, 59] on link "Home" at bounding box center [51, 57] width 103 height 23
click at [36, 59] on link "Home" at bounding box center [51, 57] width 103 height 23
click at [34, 87] on link "Practice Questions" at bounding box center [52, 83] width 105 height 23
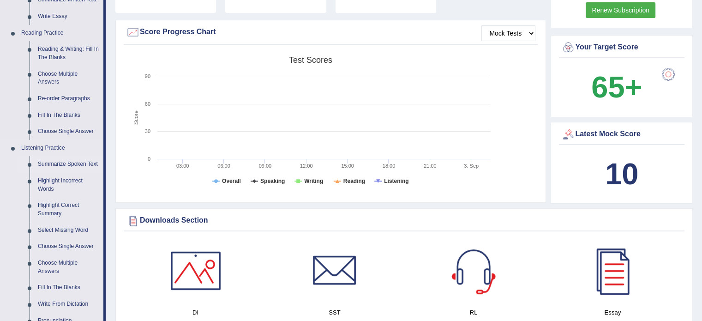
scroll to position [277, 0]
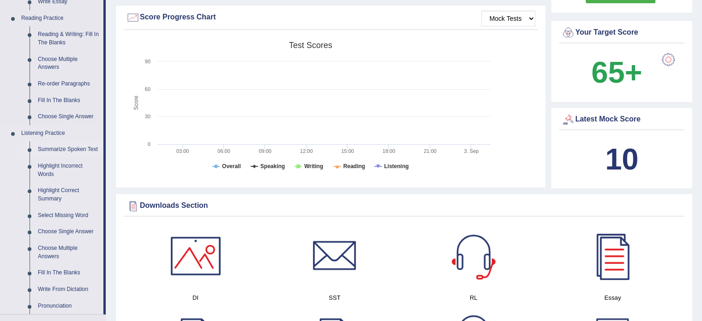
click at [48, 147] on link "Summarize Spoken Text" at bounding box center [69, 149] width 70 height 17
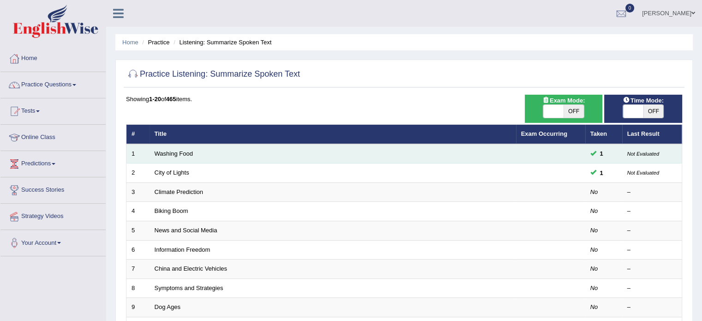
click at [176, 157] on td "Washing Food" at bounding box center [333, 153] width 367 height 19
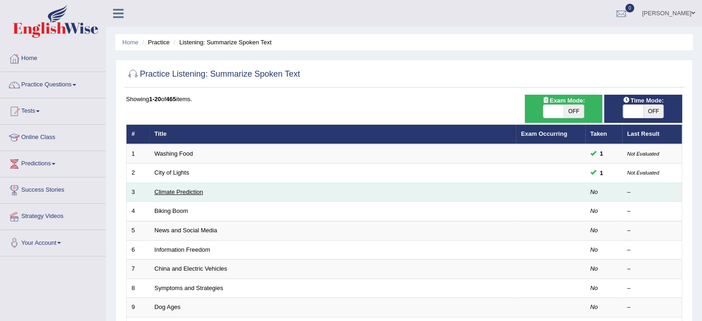
click at [181, 191] on link "Climate Prediction" at bounding box center [179, 191] width 49 height 7
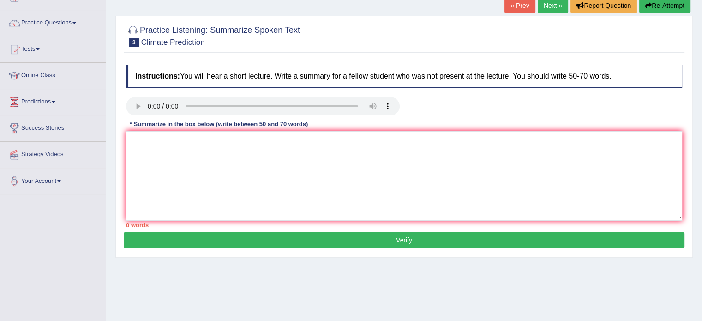
scroll to position [46, 0]
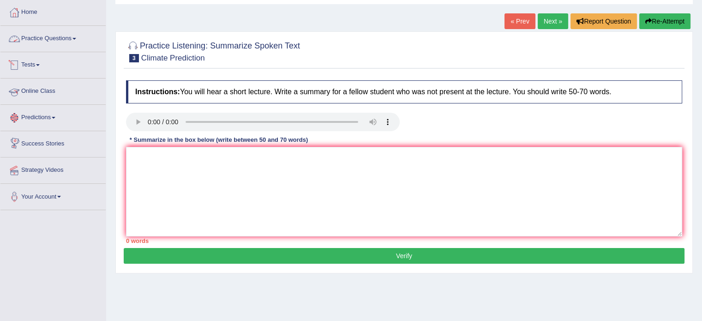
click at [46, 37] on link "Practice Questions" at bounding box center [52, 37] width 105 height 23
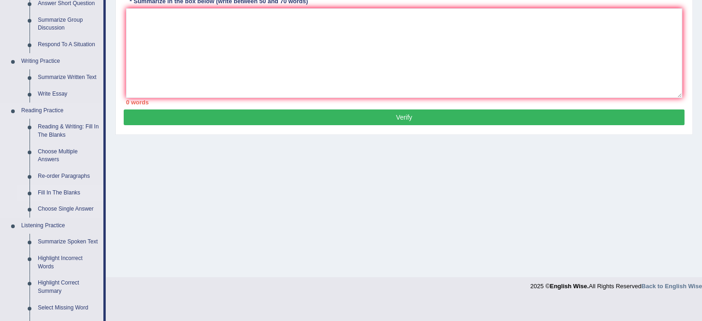
scroll to position [277, 0]
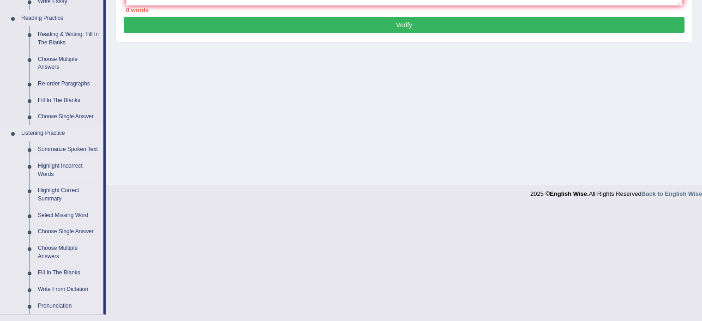
click at [44, 165] on link "Highlight Incorrect Words" at bounding box center [69, 170] width 70 height 24
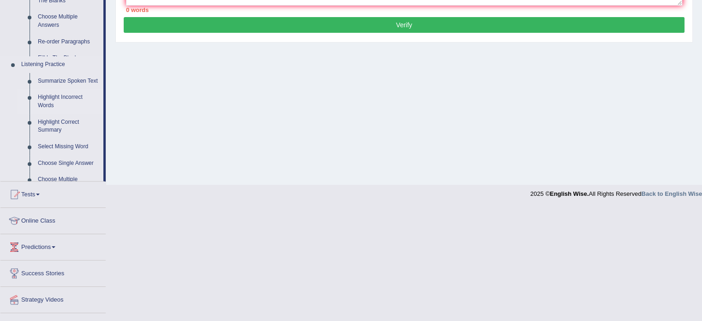
scroll to position [164, 0]
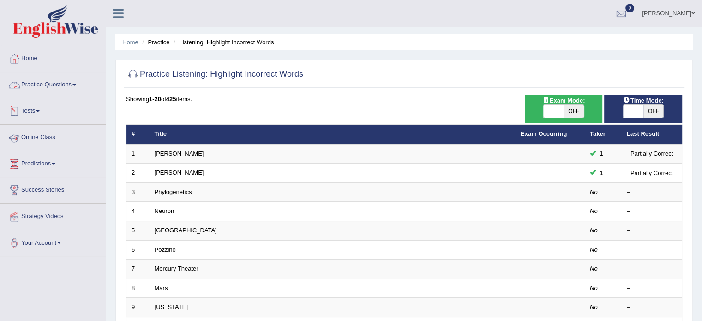
click at [44, 84] on link "Practice Questions" at bounding box center [52, 83] width 105 height 23
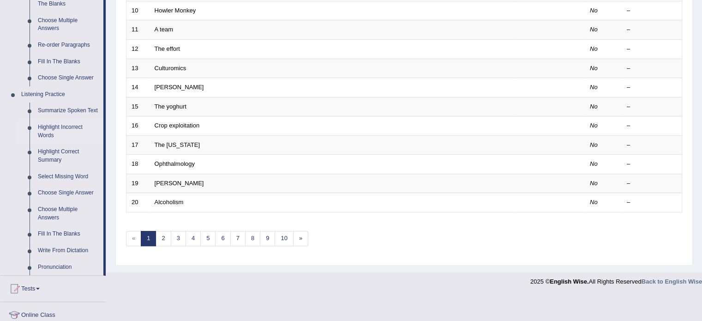
scroll to position [369, 0]
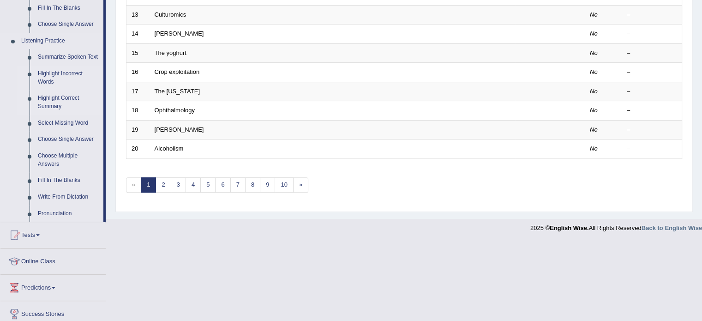
click at [53, 103] on link "Highlight Correct Summary" at bounding box center [69, 102] width 70 height 24
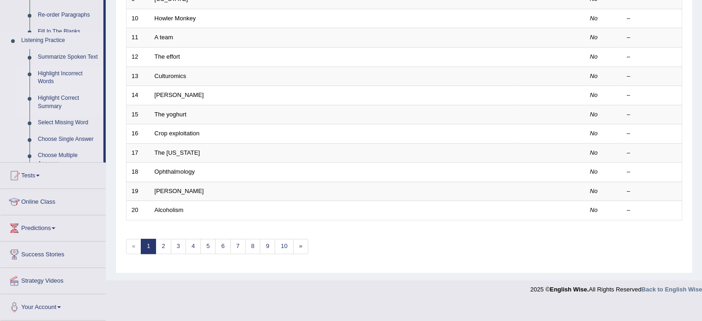
scroll to position [288, 0]
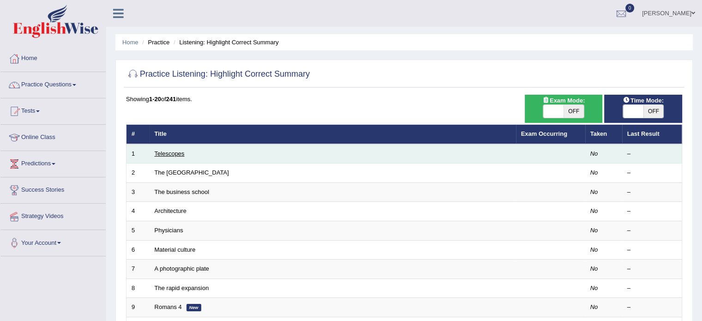
click at [170, 151] on link "Telescopes" at bounding box center [170, 153] width 30 height 7
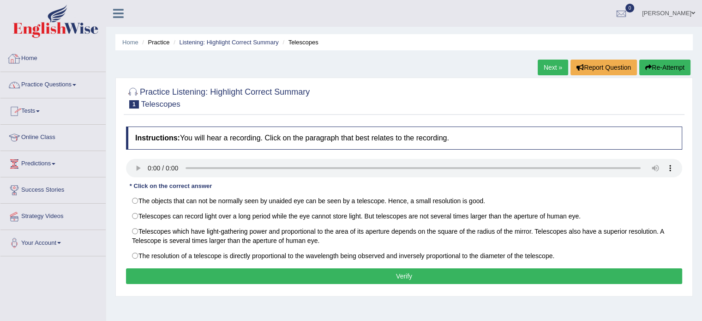
click at [47, 79] on link "Practice Questions" at bounding box center [52, 83] width 105 height 23
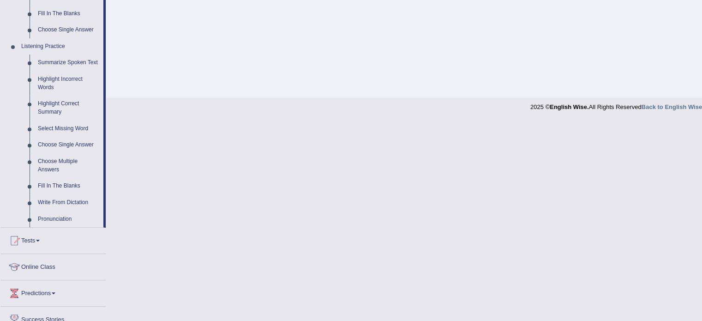
scroll to position [369, 0]
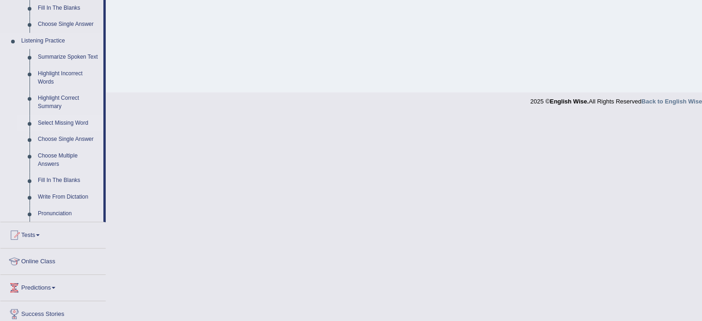
click at [74, 121] on link "Select Missing Word" at bounding box center [69, 123] width 70 height 17
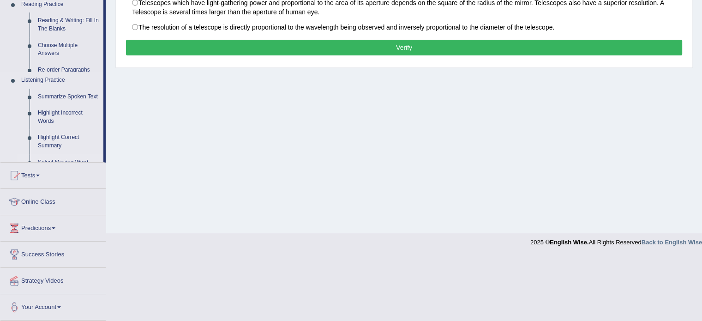
scroll to position [164, 0]
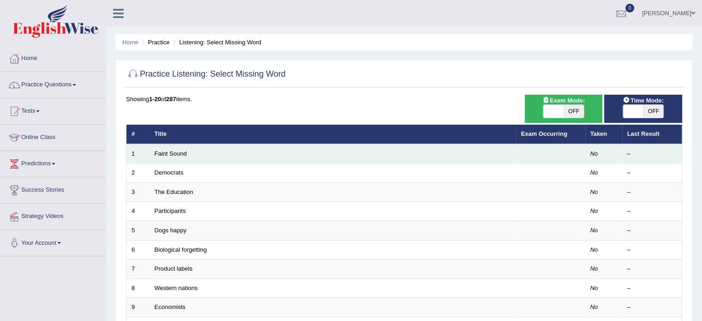
click at [177, 157] on td "Faint Sound" at bounding box center [333, 153] width 367 height 19
click at [175, 151] on link "Faint Sound" at bounding box center [171, 153] width 32 height 7
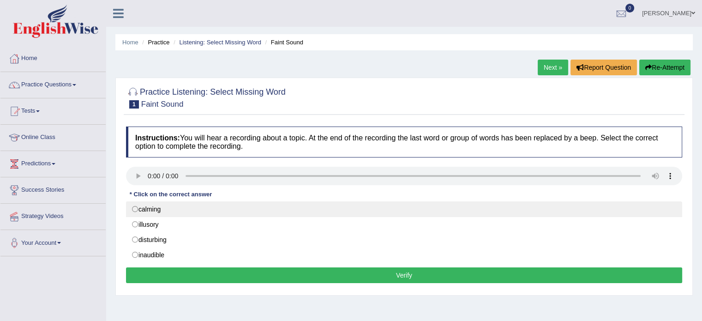
click at [134, 207] on label "calming" at bounding box center [404, 209] width 556 height 16
radio input "true"
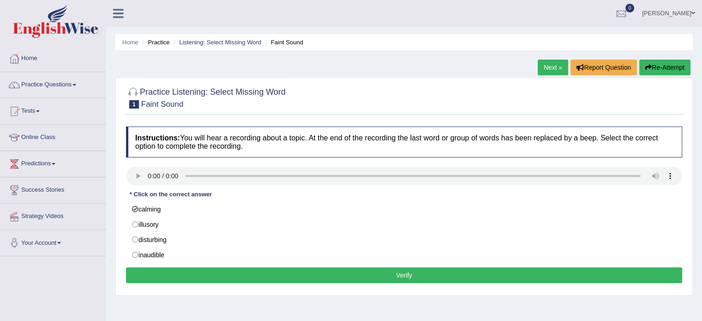
click at [296, 278] on button "Verify" at bounding box center [404, 275] width 556 height 16
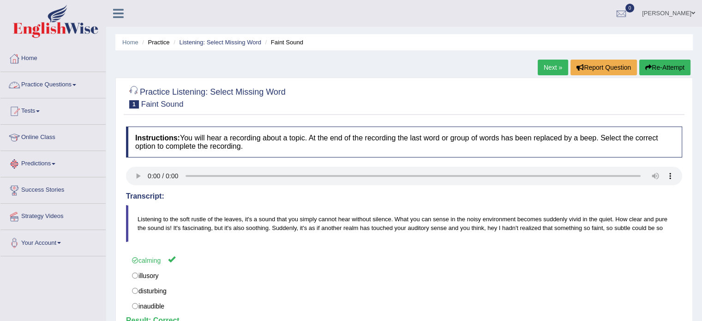
click at [551, 66] on link "Next »" at bounding box center [553, 68] width 30 height 16
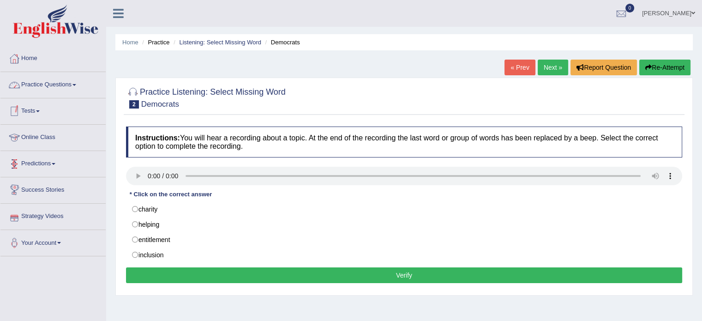
click at [39, 85] on link "Practice Questions" at bounding box center [52, 83] width 105 height 23
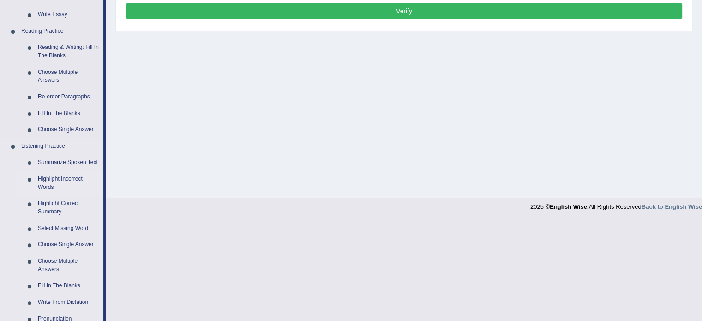
scroll to position [323, 0]
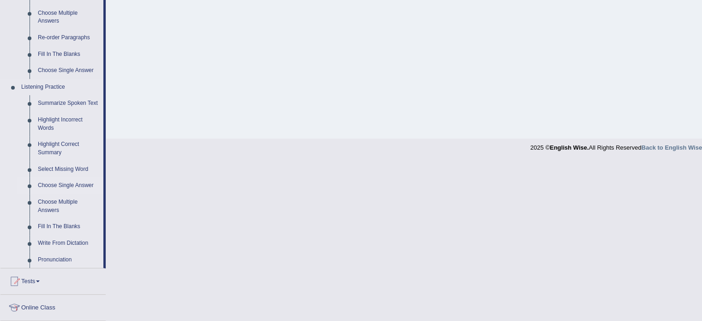
click at [66, 182] on link "Choose Single Answer" at bounding box center [69, 185] width 70 height 17
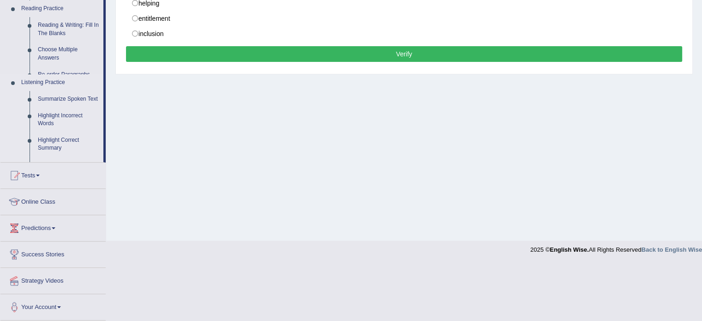
scroll to position [164, 0]
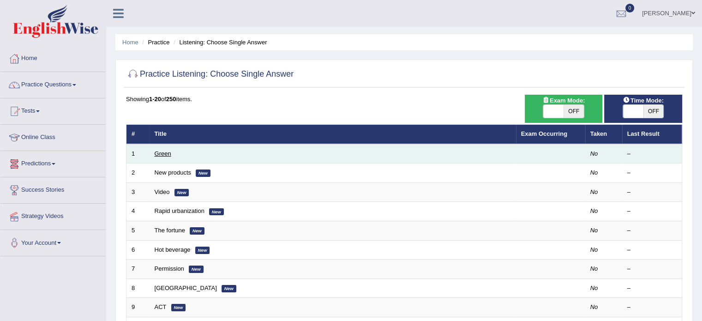
click at [163, 152] on link "Green" at bounding box center [163, 153] width 17 height 7
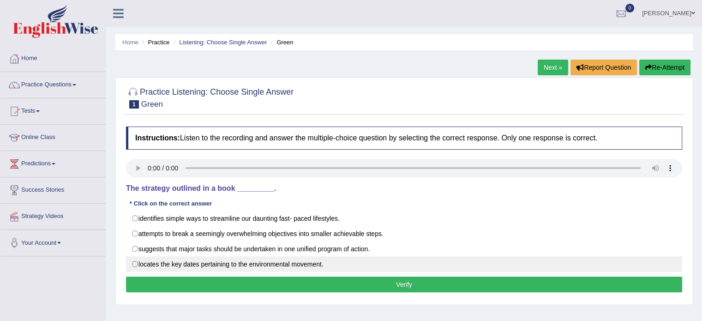
click at [137, 264] on label "locates the key dates pertaining to the environmental movement." at bounding box center [404, 264] width 556 height 16
radio input "true"
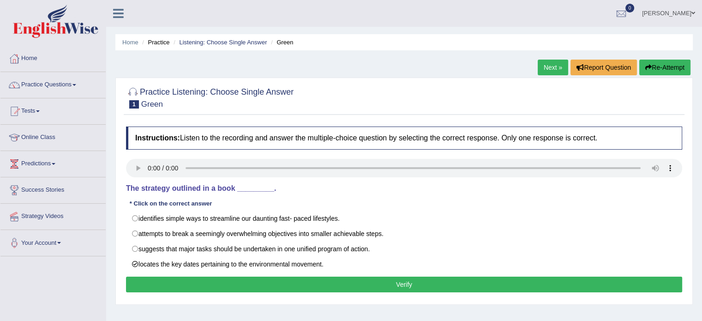
click at [237, 281] on button "Verify" at bounding box center [404, 285] width 556 height 16
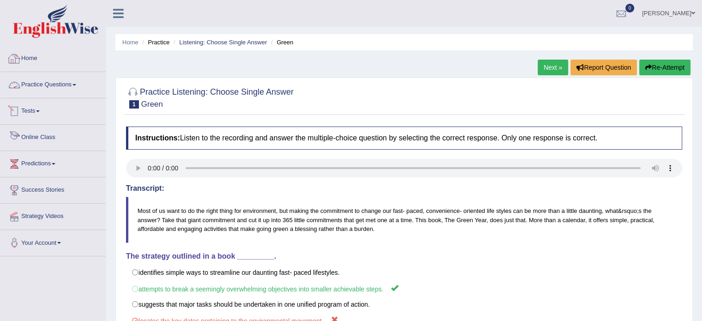
click at [24, 55] on link "Home" at bounding box center [52, 57] width 105 height 23
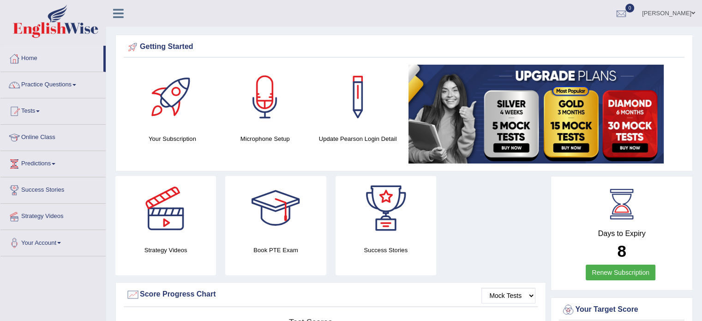
click at [33, 86] on link "Practice Questions" at bounding box center [52, 83] width 105 height 23
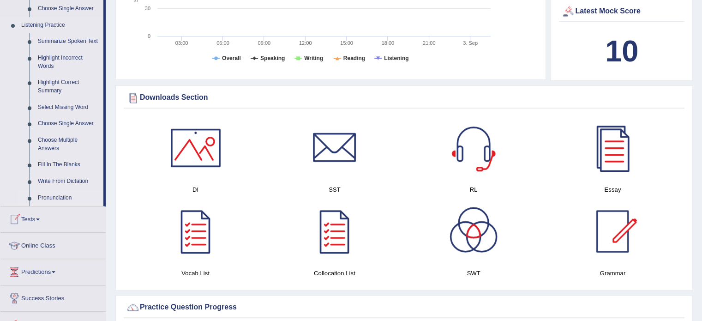
scroll to position [369, 0]
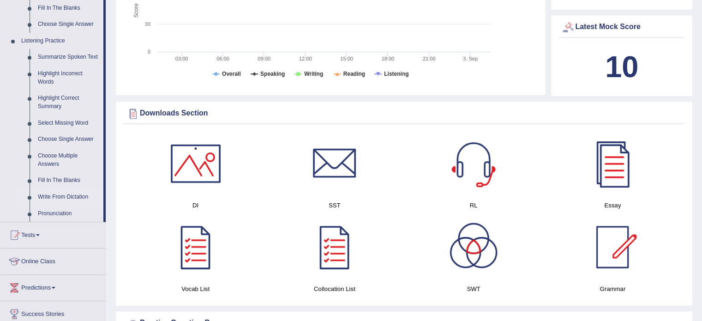
click at [60, 197] on link "Write From Dictation" at bounding box center [69, 197] width 70 height 17
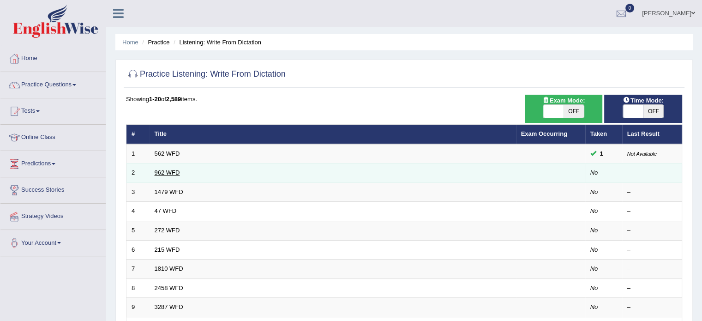
click at [166, 169] on link "962 WFD" at bounding box center [167, 172] width 25 height 7
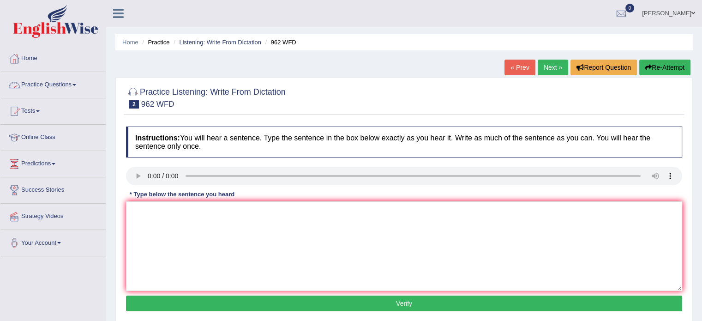
click at [510, 66] on link "« Prev" at bounding box center [520, 68] width 30 height 16
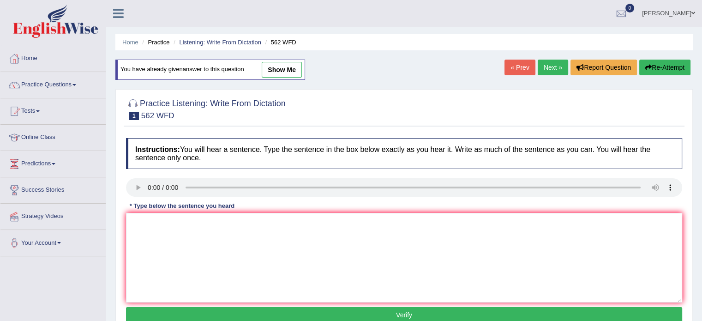
click at [281, 65] on link "show me" at bounding box center [282, 70] width 40 height 16
type textarea "The gape between the rich and the poor doesnot decrease."
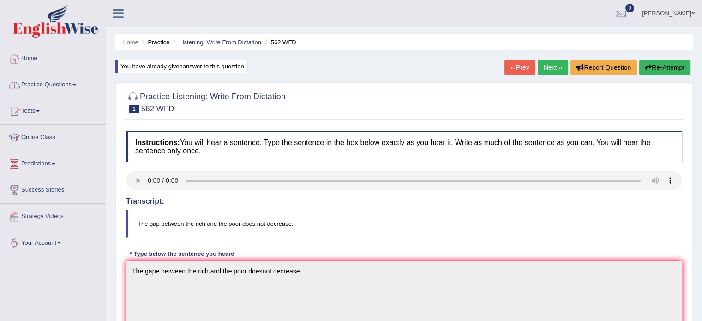
click at [38, 85] on link "Practice Questions" at bounding box center [52, 83] width 105 height 23
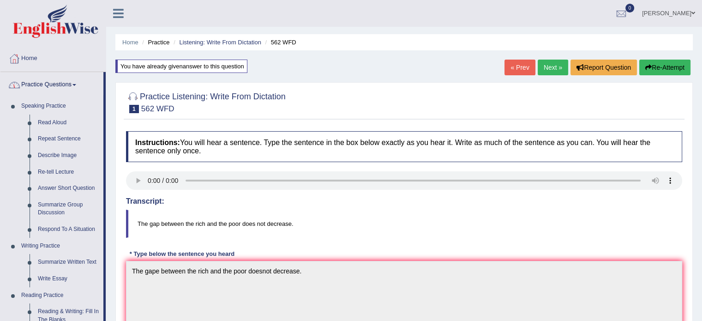
click at [39, 85] on link "Practice Questions" at bounding box center [51, 83] width 103 height 23
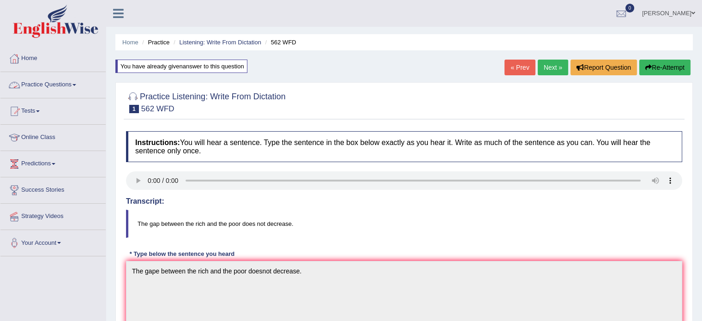
click at [39, 85] on link "Practice Questions" at bounding box center [52, 83] width 105 height 23
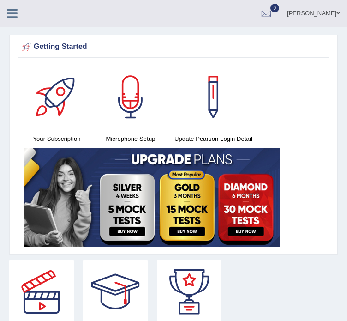
click at [18, 14] on link at bounding box center [12, 13] width 24 height 14
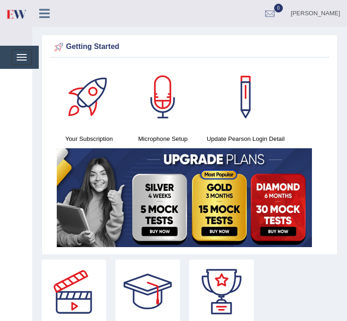
click at [30, 66] on div "Toggle navigation" at bounding box center [16, 57] width 45 height 23
click at [23, 61] on button "Toggle navigation" at bounding box center [22, 57] width 20 height 16
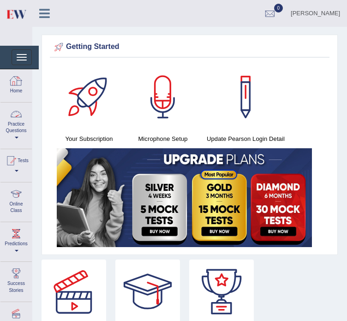
click at [16, 89] on link "Home" at bounding box center [15, 84] width 31 height 30
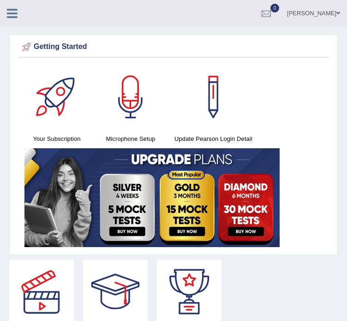
click at [14, 21] on div "Ankit Shinde Toggle navigation Username: Ankit_Shinde Access Type: Online Subsc…" at bounding box center [173, 13] width 347 height 27
click at [14, 8] on icon at bounding box center [12, 13] width 11 height 12
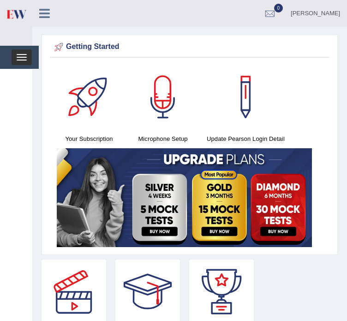
click at [14, 61] on button "Toggle navigation" at bounding box center [22, 57] width 20 height 16
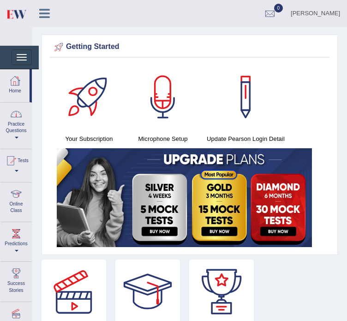
click at [13, 116] on div at bounding box center [16, 114] width 14 height 14
click at [9, 134] on link "Practice Questions" at bounding box center [14, 124] width 29 height 43
click at [13, 133] on link "Practice Questions" at bounding box center [15, 124] width 31 height 43
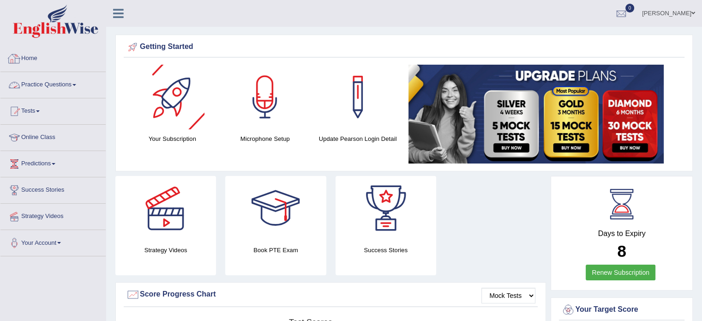
click at [28, 60] on link "Home" at bounding box center [52, 57] width 105 height 23
click at [31, 89] on link "Practice Questions" at bounding box center [52, 83] width 105 height 23
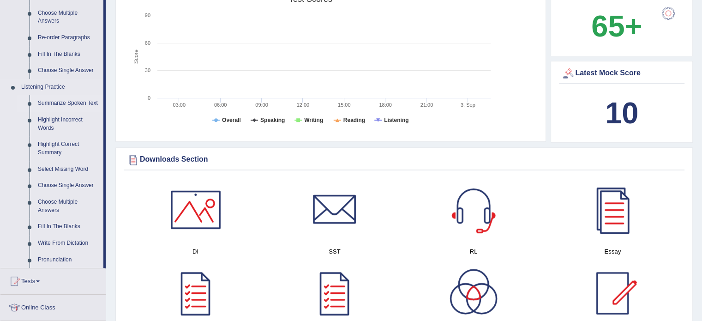
scroll to position [369, 0]
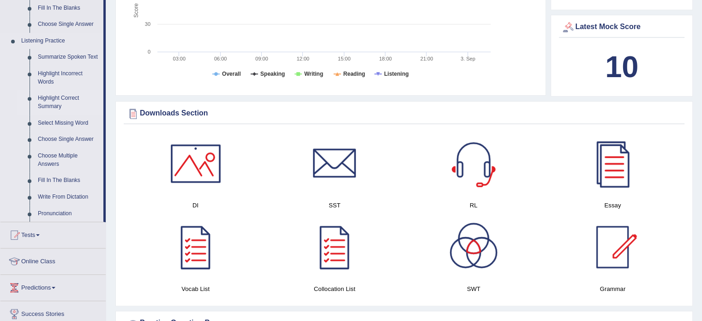
click at [57, 99] on link "Highlight Correct Summary" at bounding box center [69, 102] width 70 height 24
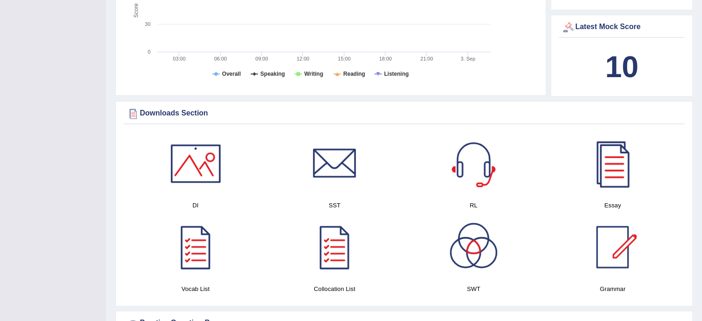
scroll to position [107, 0]
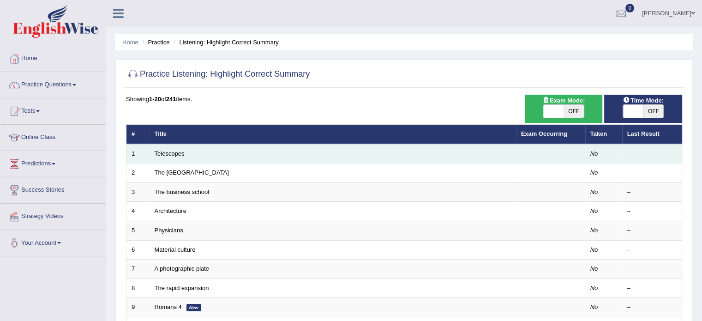
click at [168, 157] on td "Telescopes" at bounding box center [333, 153] width 367 height 19
click at [170, 151] on link "Telescopes" at bounding box center [170, 153] width 30 height 7
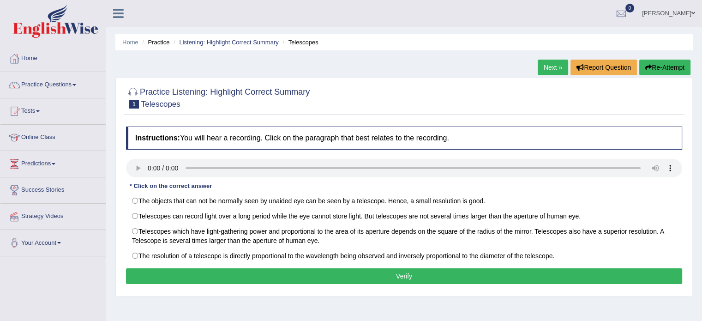
scroll to position [46, 0]
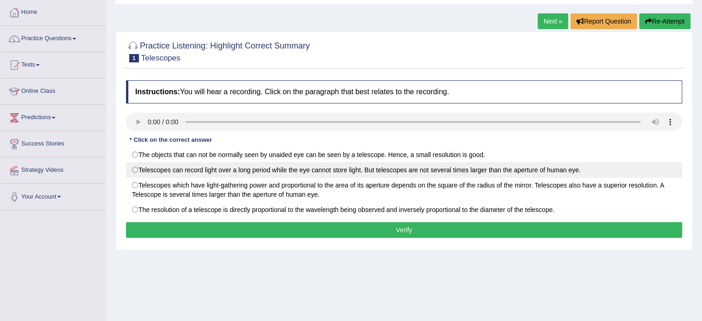
click at [135, 169] on label "Telescopes can record light over a long period while the eye cannot store light…" at bounding box center [404, 170] width 556 height 16
radio input "true"
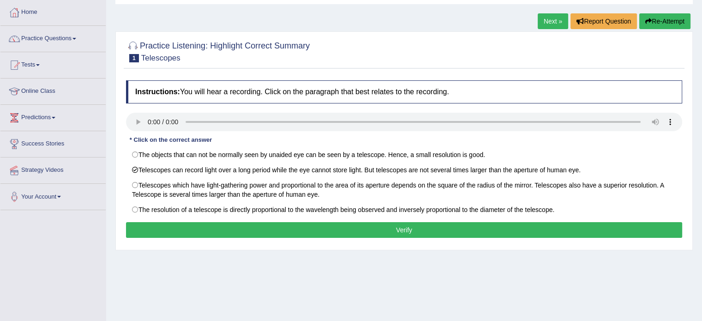
click at [314, 229] on button "Verify" at bounding box center [404, 230] width 556 height 16
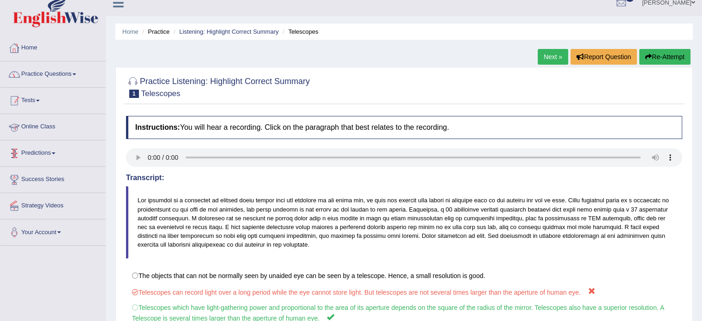
scroll to position [0, 0]
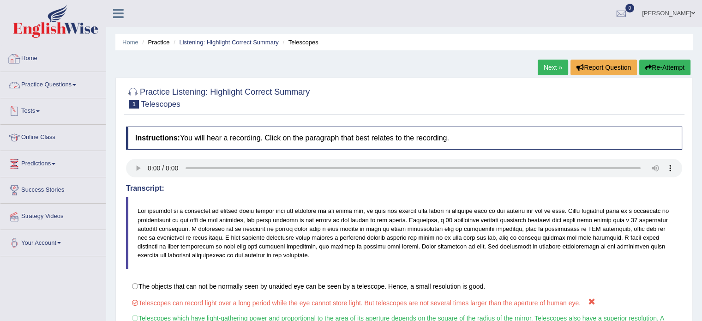
click at [42, 82] on link "Practice Questions" at bounding box center [52, 83] width 105 height 23
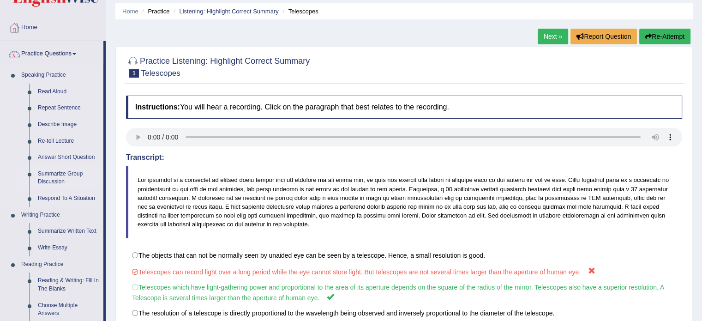
scroll to position [46, 0]
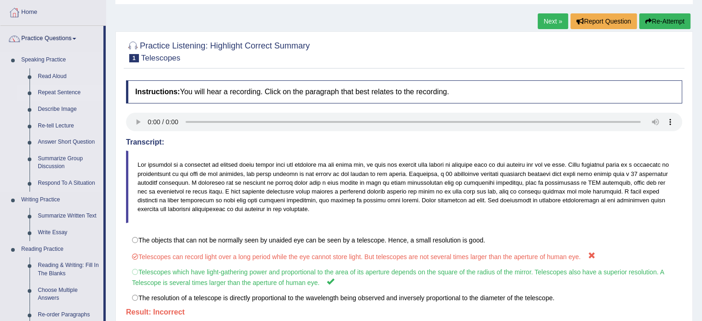
click at [76, 94] on link "Repeat Sentence" at bounding box center [69, 93] width 70 height 17
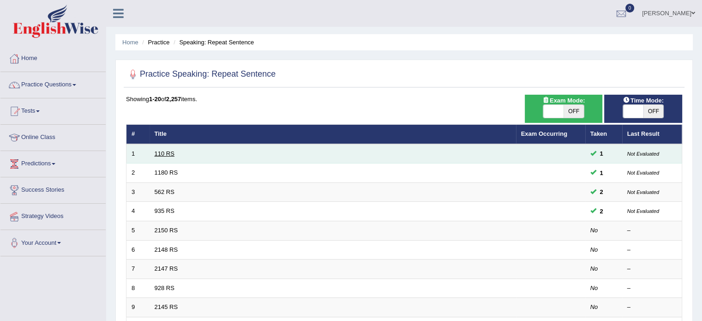
click at [165, 155] on link "110 RS" at bounding box center [165, 153] width 20 height 7
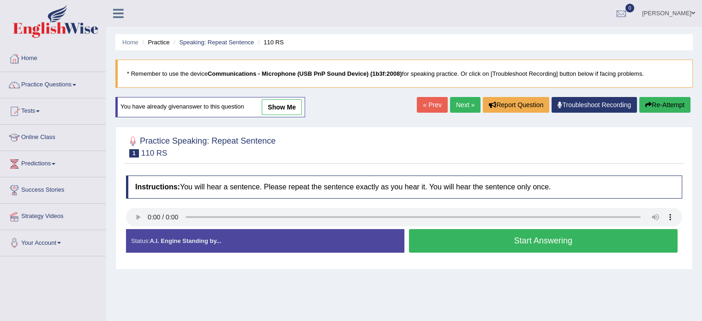
click at [457, 106] on link "Next »" at bounding box center [465, 105] width 30 height 16
click at [53, 82] on link "Practice Questions" at bounding box center [52, 83] width 105 height 23
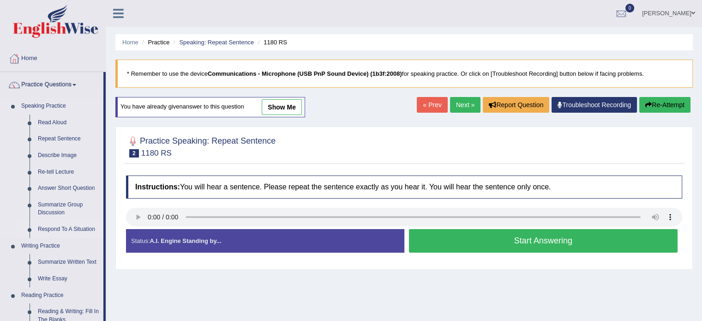
click at [54, 230] on link "Respond To A Situation" at bounding box center [69, 229] width 70 height 17
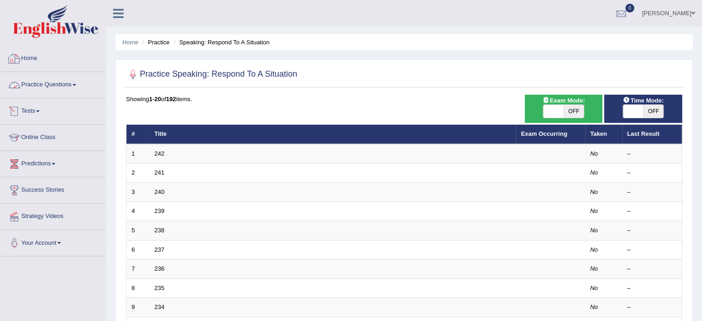
click at [42, 82] on link "Practice Questions" at bounding box center [52, 83] width 105 height 23
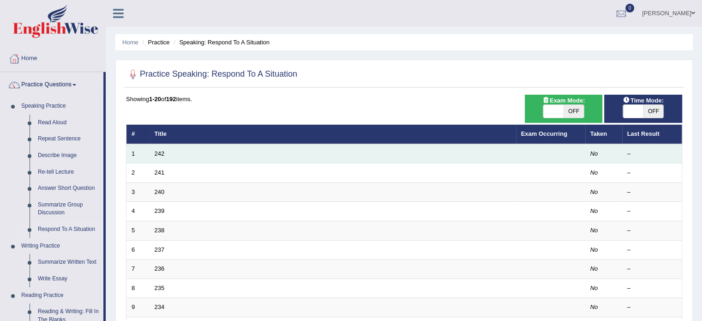
click at [155, 149] on td "242" at bounding box center [333, 153] width 367 height 19
click at [158, 152] on link "242" at bounding box center [160, 153] width 10 height 7
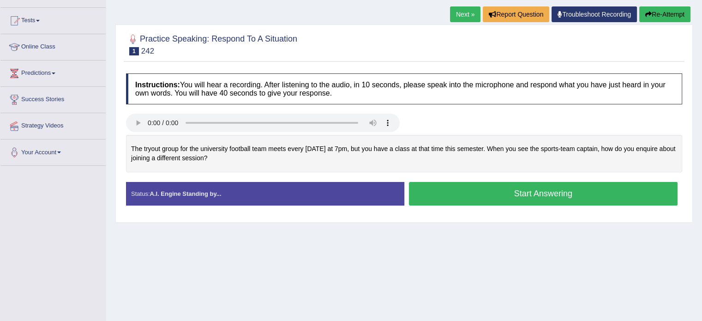
scroll to position [92, 0]
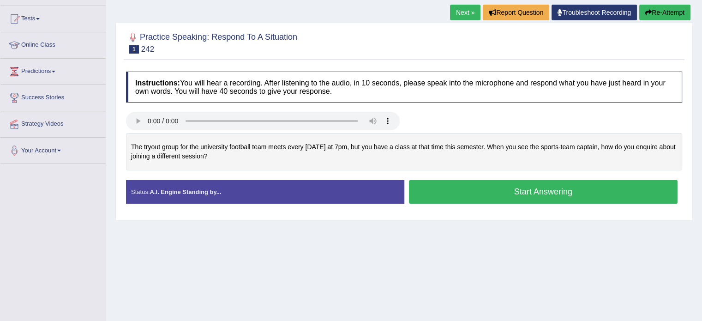
click at [480, 192] on button "Start Answering" at bounding box center [543, 192] width 269 height 24
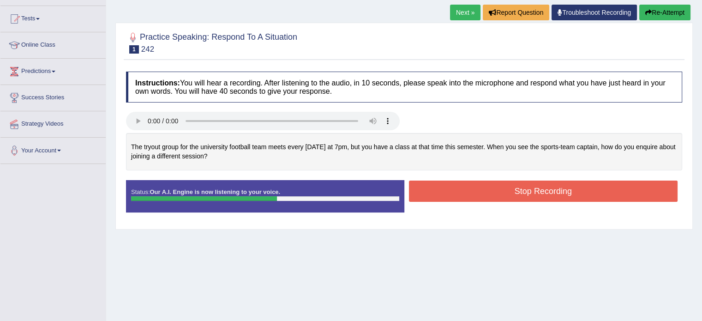
click at [528, 181] on button "Stop Recording" at bounding box center [543, 191] width 269 height 21
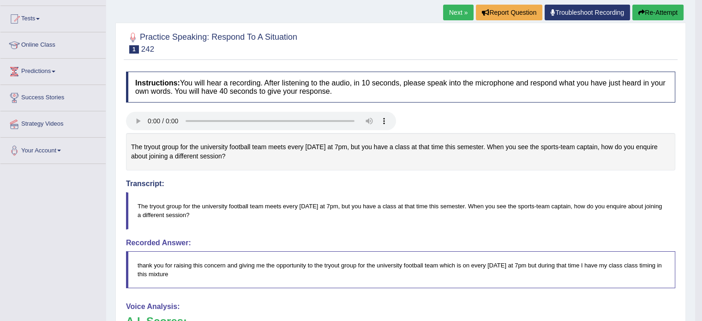
click at [667, 13] on button "Re-Attempt" at bounding box center [658, 13] width 51 height 16
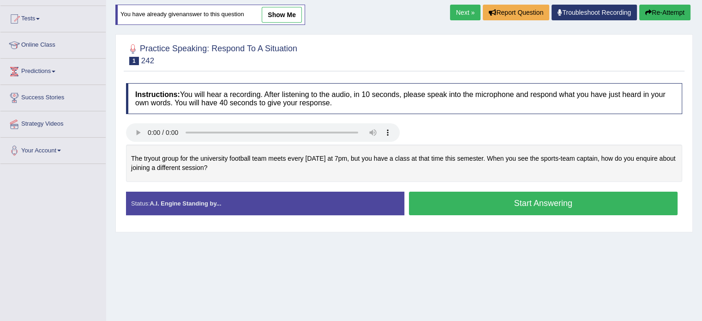
click at [468, 208] on button "Start Answering" at bounding box center [543, 204] width 269 height 24
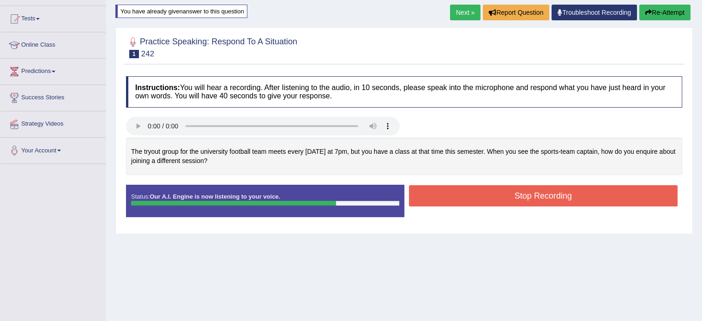
click at [459, 197] on button "Stop Recording" at bounding box center [543, 195] width 269 height 21
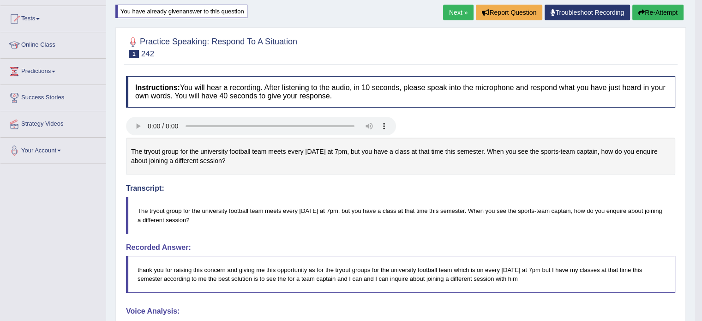
click at [443, 11] on link "Next »" at bounding box center [458, 13] width 30 height 16
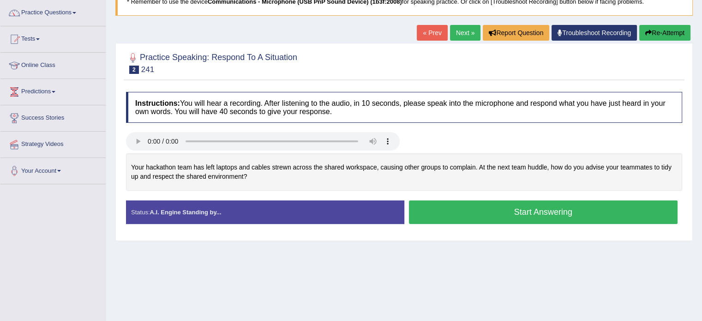
scroll to position [92, 0]
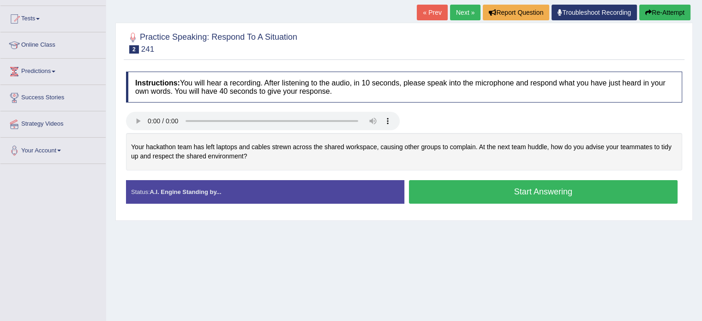
click at [459, 193] on button "Start Answering" at bounding box center [543, 192] width 269 height 24
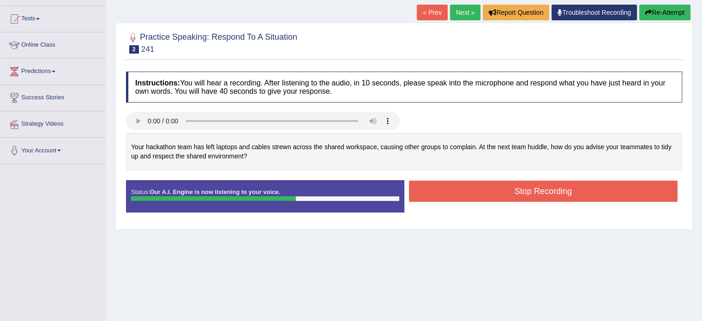
click at [499, 192] on button "Stop Recording" at bounding box center [543, 191] width 269 height 21
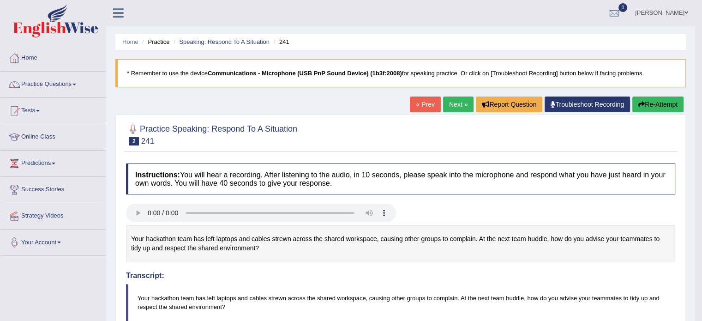
scroll to position [0, 0]
